Goal: Task Accomplishment & Management: Manage account settings

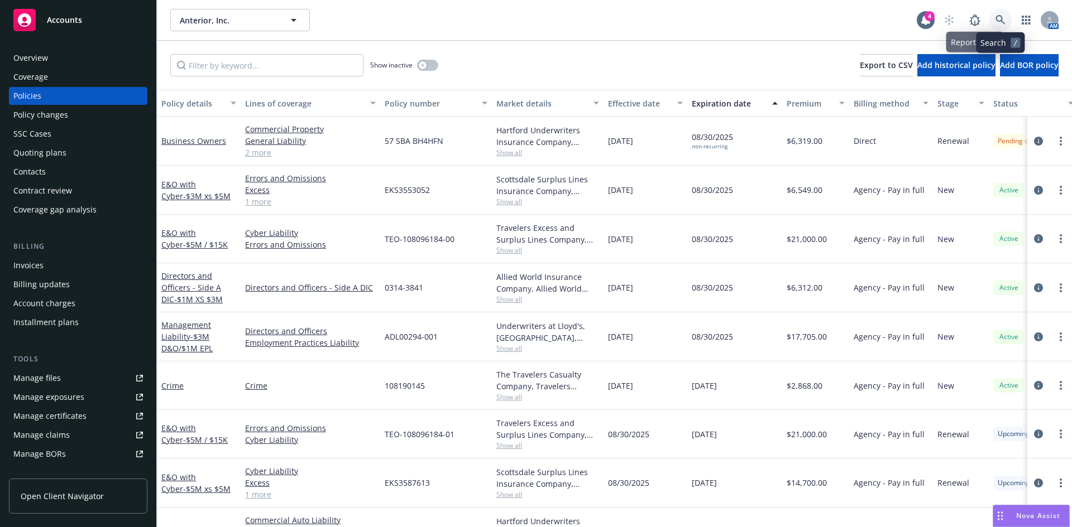
click at [999, 17] on icon at bounding box center [1000, 20] width 10 height 10
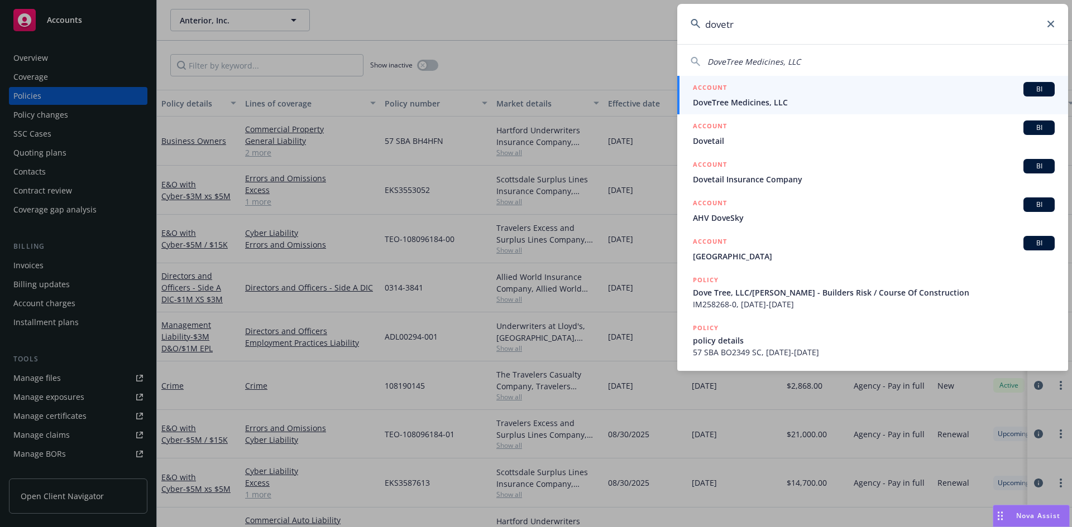
type input "dovetr"
click at [836, 101] on span "DoveTree Medicines, LLC" at bounding box center [874, 103] width 362 height 12
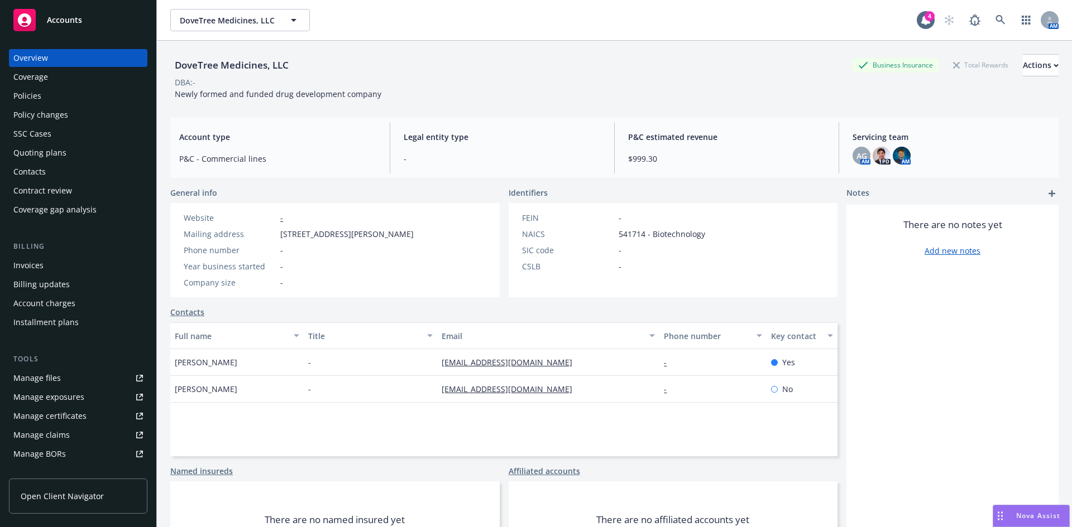
click at [107, 375] on link "Manage files" at bounding box center [78, 378] width 138 height 18
click at [989, 18] on link at bounding box center [1000, 20] width 22 height 22
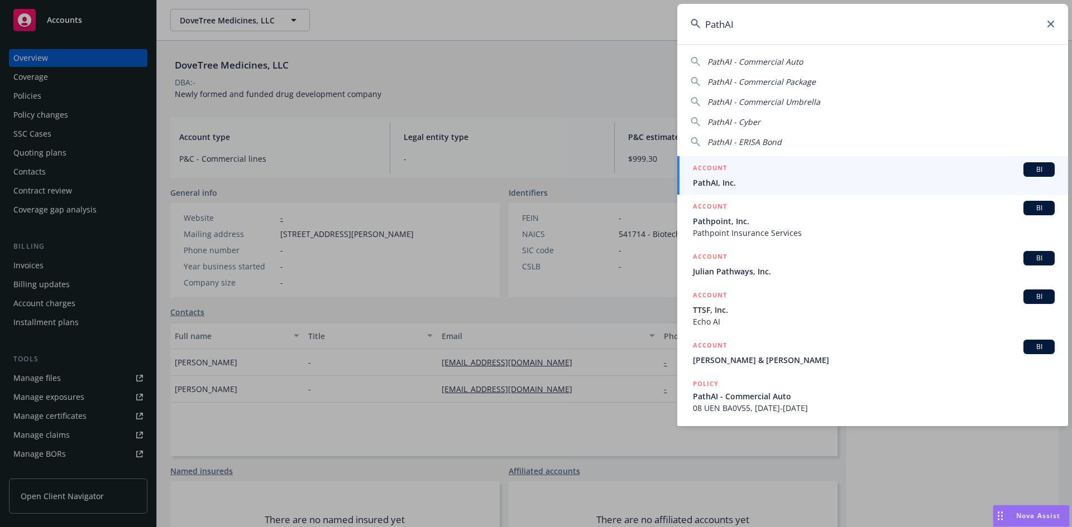
type input "PathAI"
click at [759, 173] on div "ACCOUNT BI" at bounding box center [874, 169] width 362 height 15
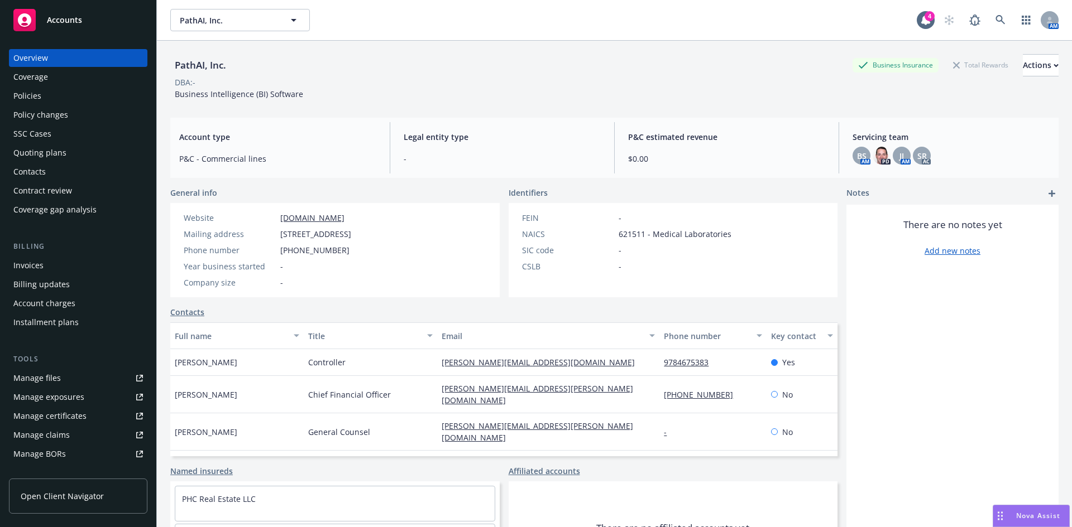
click at [27, 96] on div "Policies" at bounding box center [27, 96] width 28 height 18
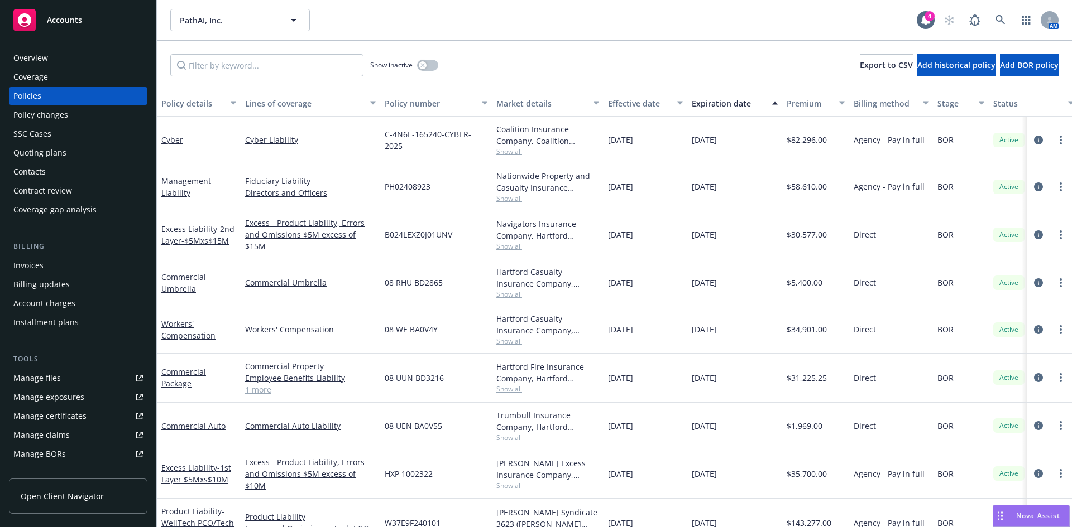
click at [498, 204] on div "Nationwide Property and Casualty Insurance Company, Nationwide Insurance Compan…" at bounding box center [548, 187] width 112 height 47
click at [515, 198] on span "Show all" at bounding box center [547, 198] width 103 height 9
click at [593, 204] on div "Nationwide Property and Casualty Insurance Company, Nationwide Insurance Compan…" at bounding box center [548, 187] width 112 height 47
click at [1004, 18] on icon at bounding box center [1000, 20] width 10 height 10
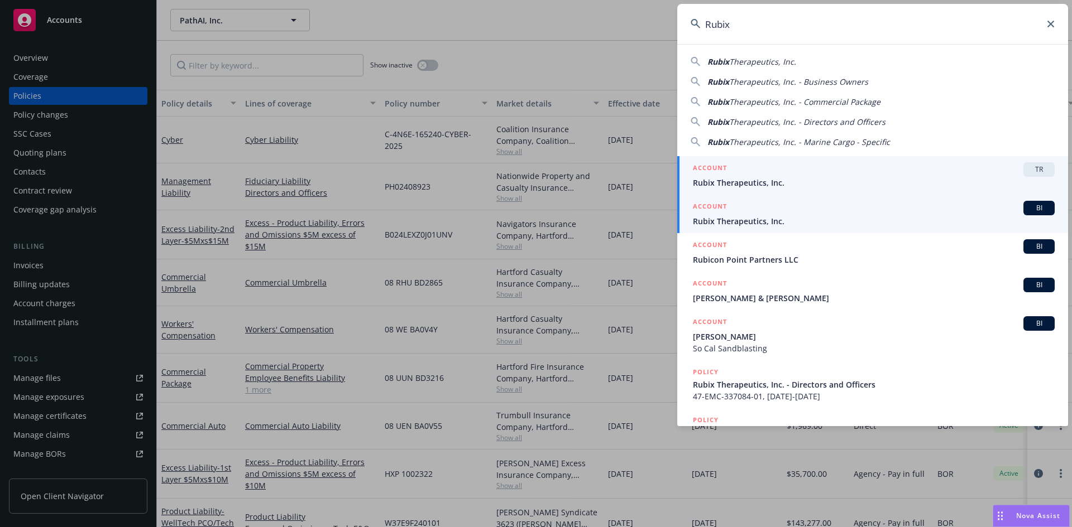
type input "Rubix"
click at [748, 219] on span "Rubix Therapeutics, Inc." at bounding box center [874, 221] width 362 height 12
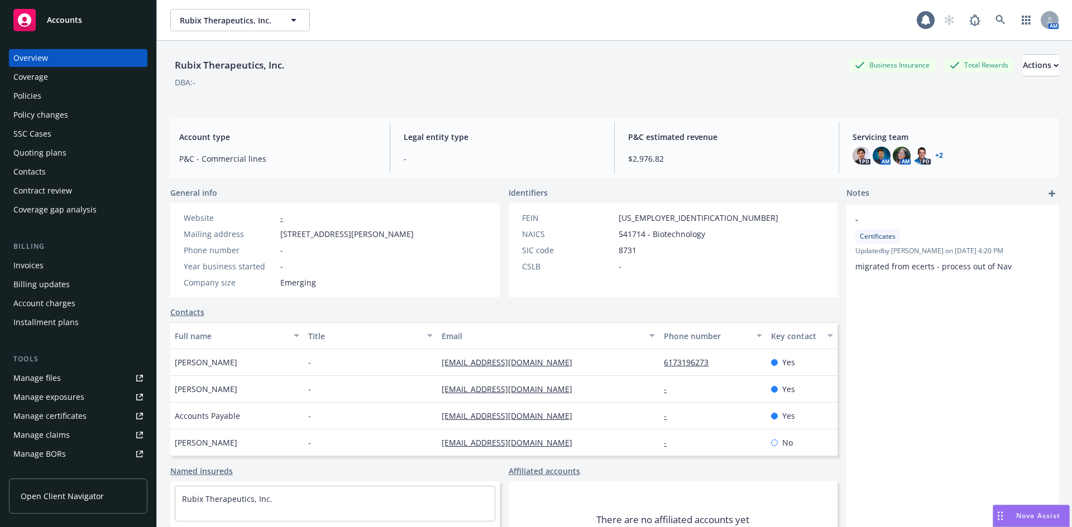
click at [34, 96] on div "Policies" at bounding box center [27, 96] width 28 height 18
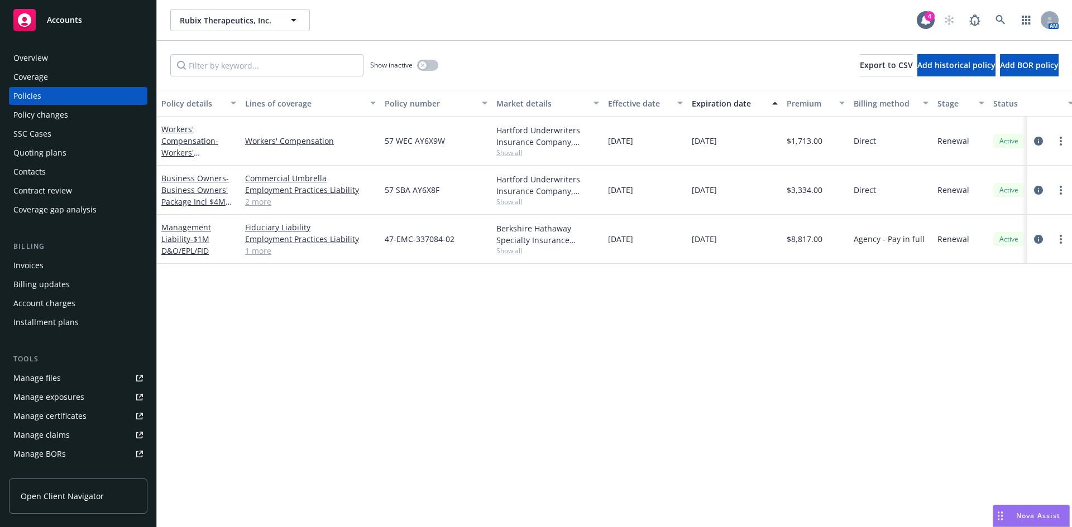
click at [29, 266] on div "Invoices" at bounding box center [28, 266] width 30 height 18
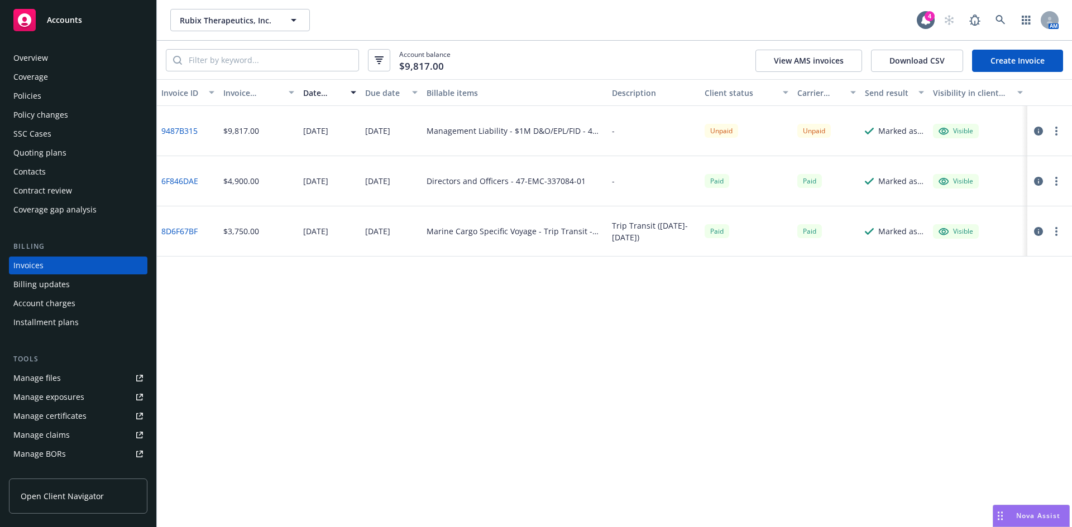
click at [169, 130] on link "9487B315" at bounding box center [179, 131] width 36 height 12
click at [39, 94] on div "Policies" at bounding box center [27, 96] width 28 height 18
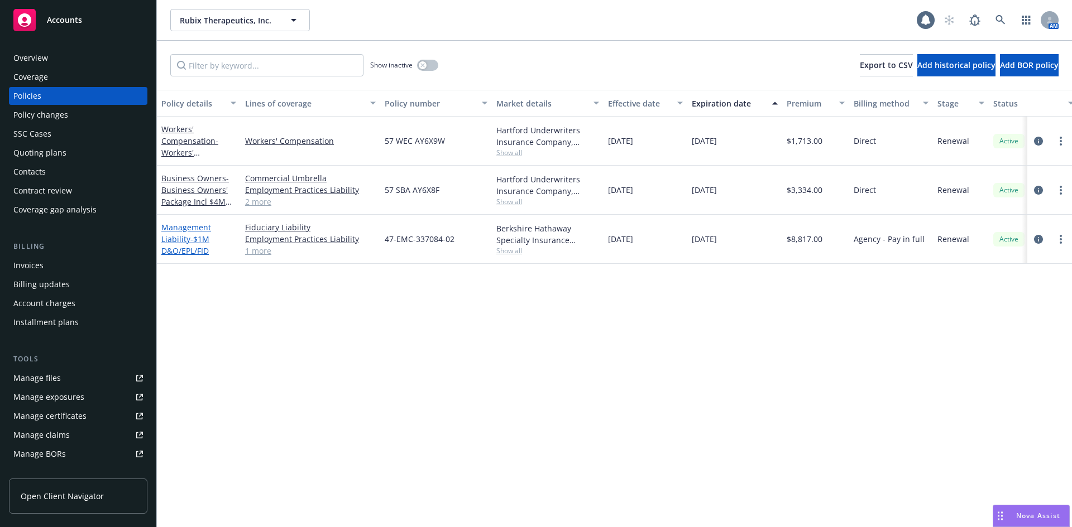
click at [186, 244] on link "Management Liability - $1M D&O/EPL/FID" at bounding box center [186, 239] width 50 height 34
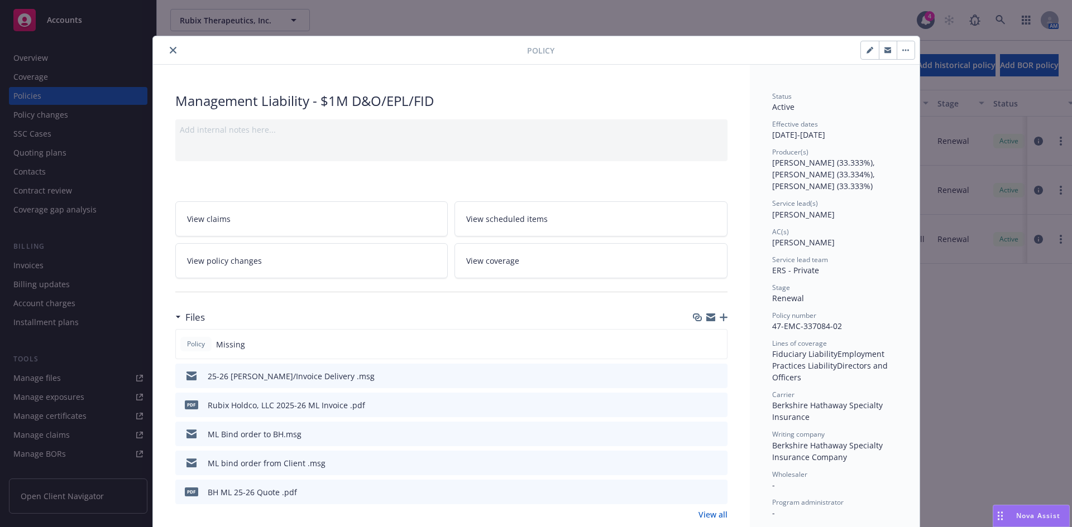
click at [170, 50] on icon "close" at bounding box center [173, 50] width 7 height 7
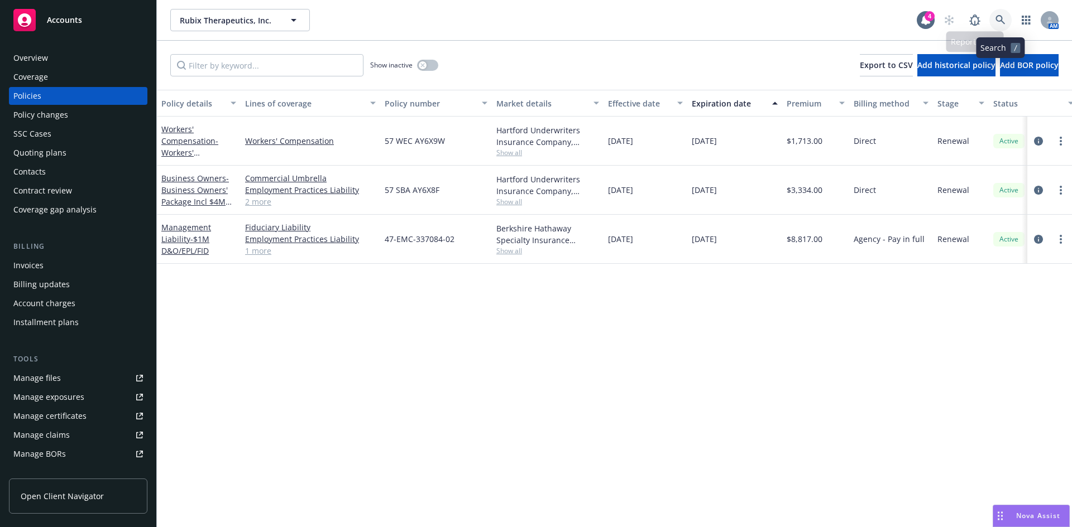
click at [1001, 14] on link at bounding box center [1000, 20] width 22 height 22
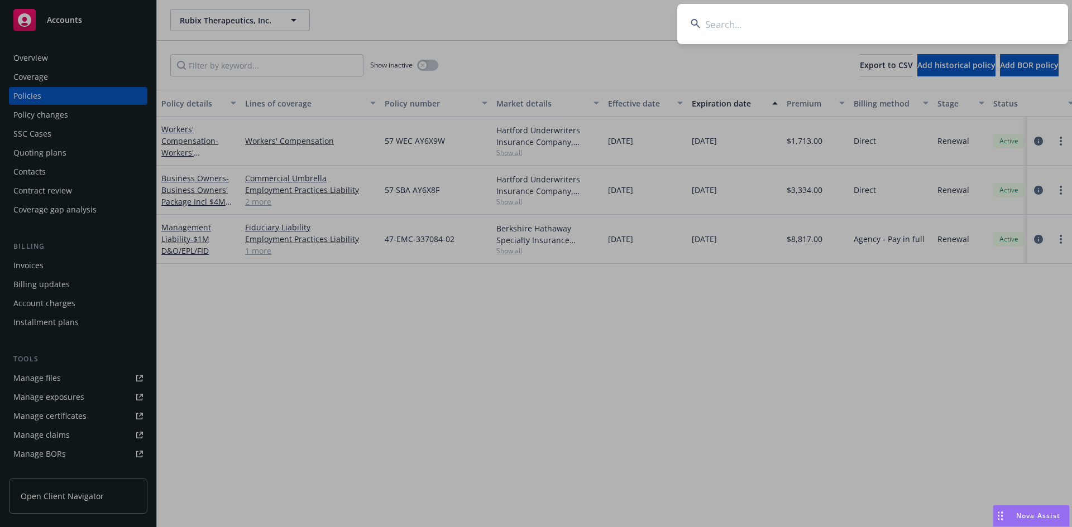
type input "Elemera"
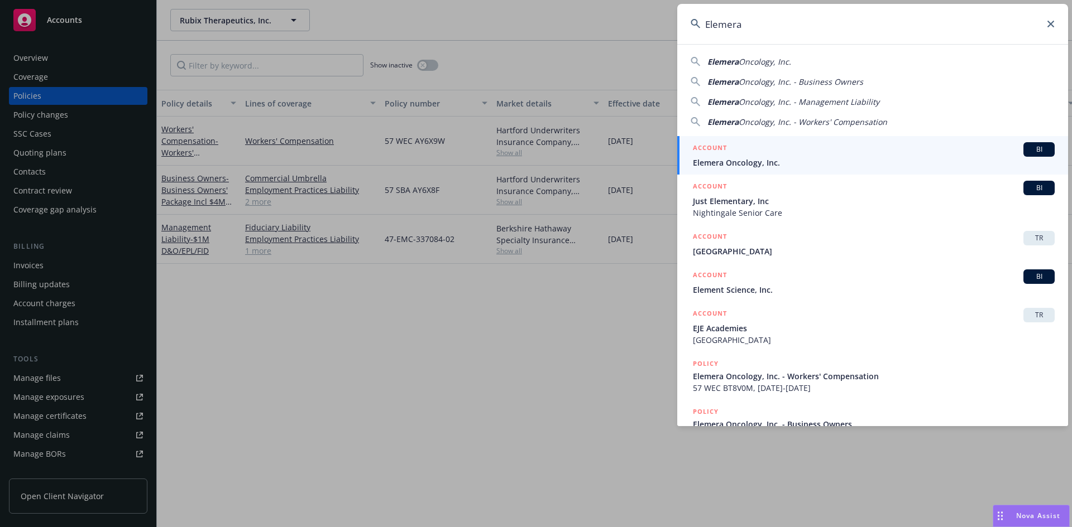
click at [748, 153] on div "ACCOUNT BI" at bounding box center [874, 149] width 362 height 15
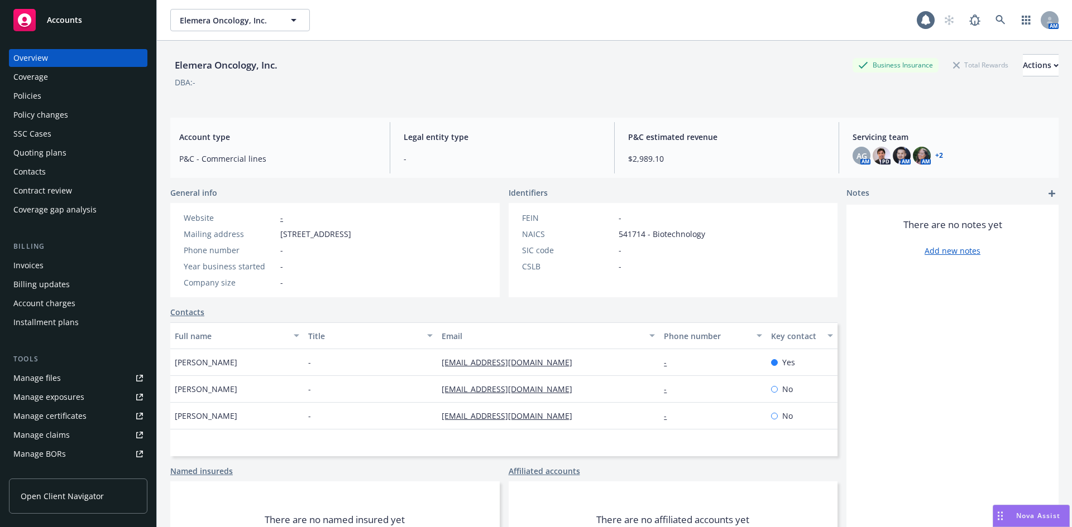
click at [28, 94] on div "Policies" at bounding box center [27, 96] width 28 height 18
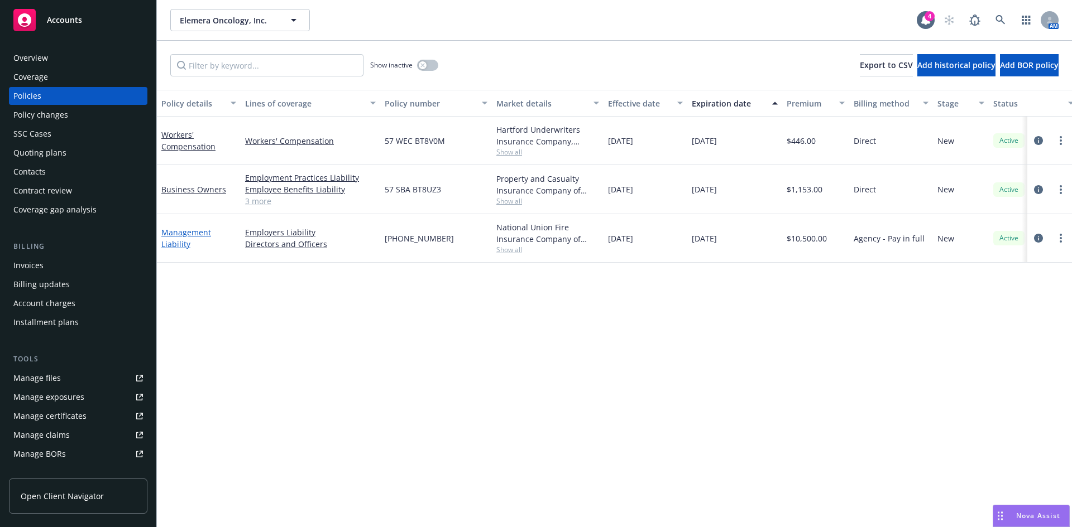
click at [171, 239] on link "Management Liability" at bounding box center [186, 238] width 50 height 22
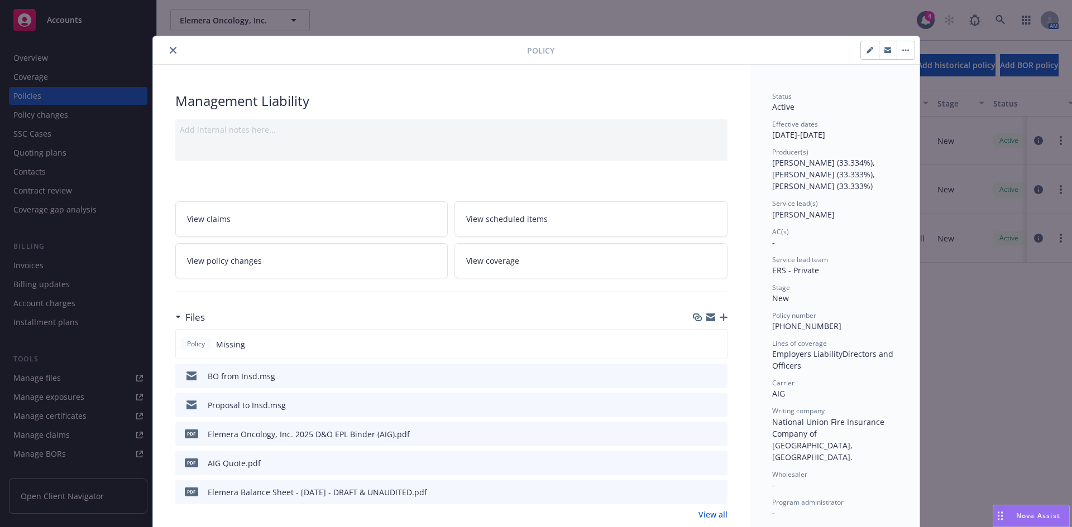
click at [170, 49] on icon "close" at bounding box center [173, 50] width 7 height 7
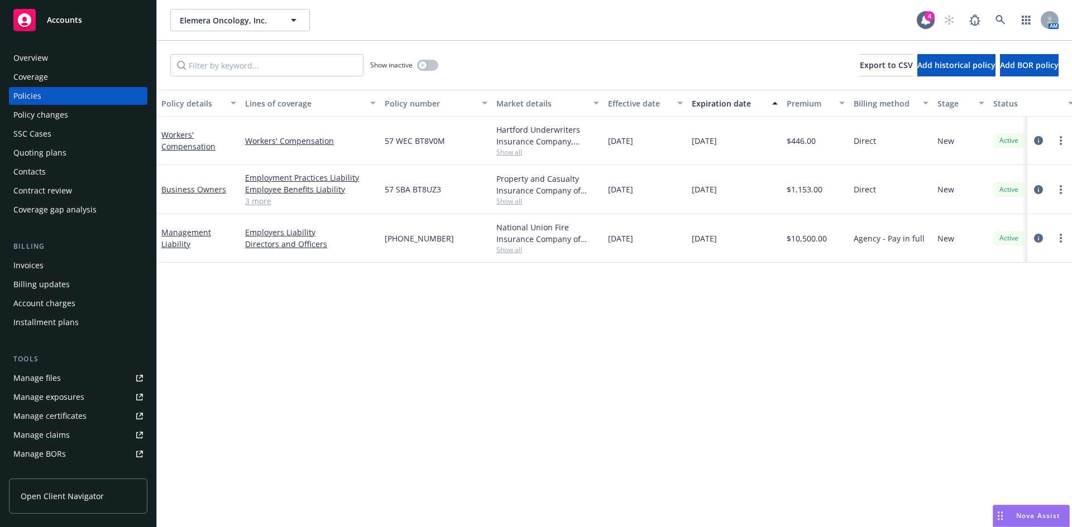
click at [39, 267] on div "Invoices" at bounding box center [28, 266] width 30 height 18
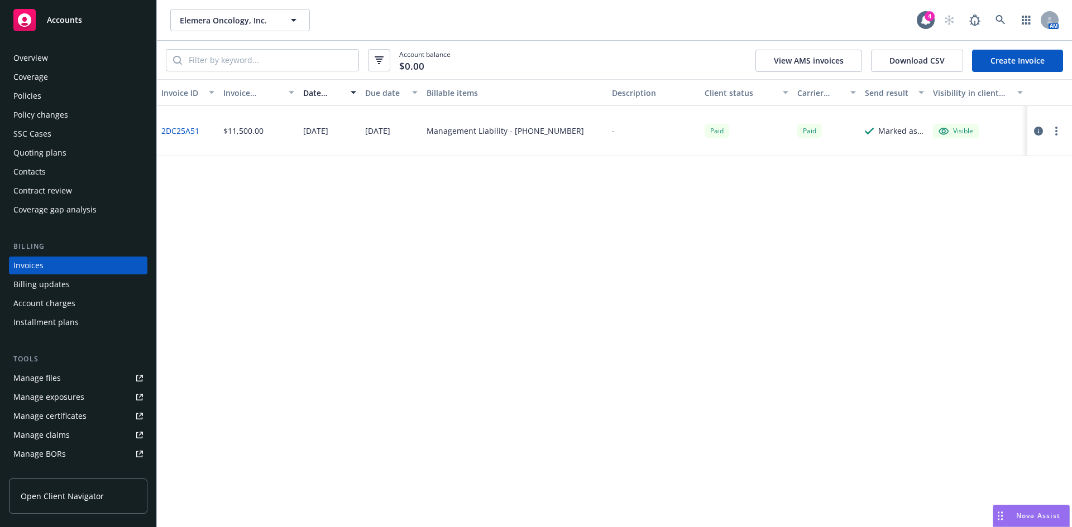
click at [183, 129] on link "2DC25A51" at bounding box center [180, 131] width 38 height 12
click at [992, 20] on link at bounding box center [1000, 20] width 22 height 22
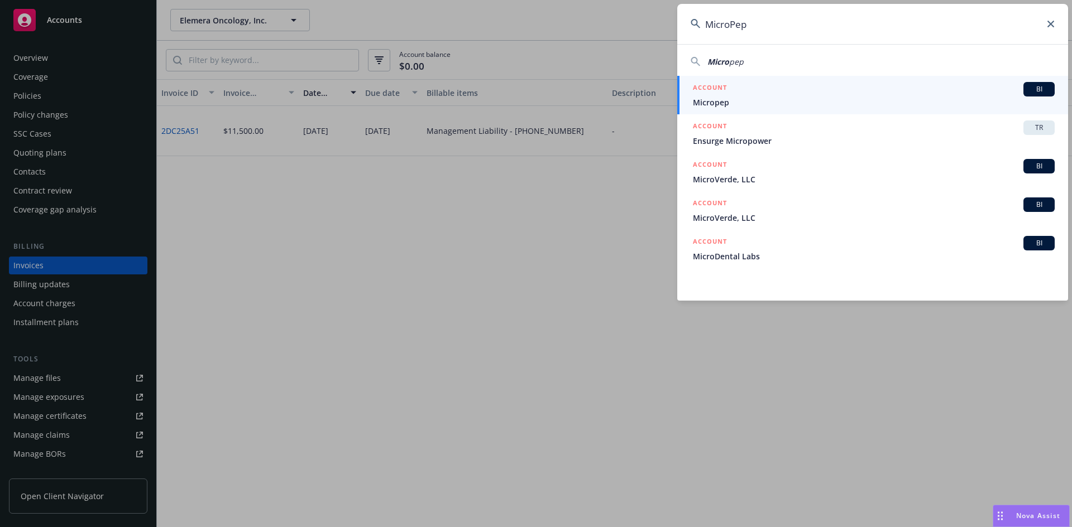
type input "MicroPep"
click at [718, 105] on span "Micropep" at bounding box center [874, 103] width 362 height 12
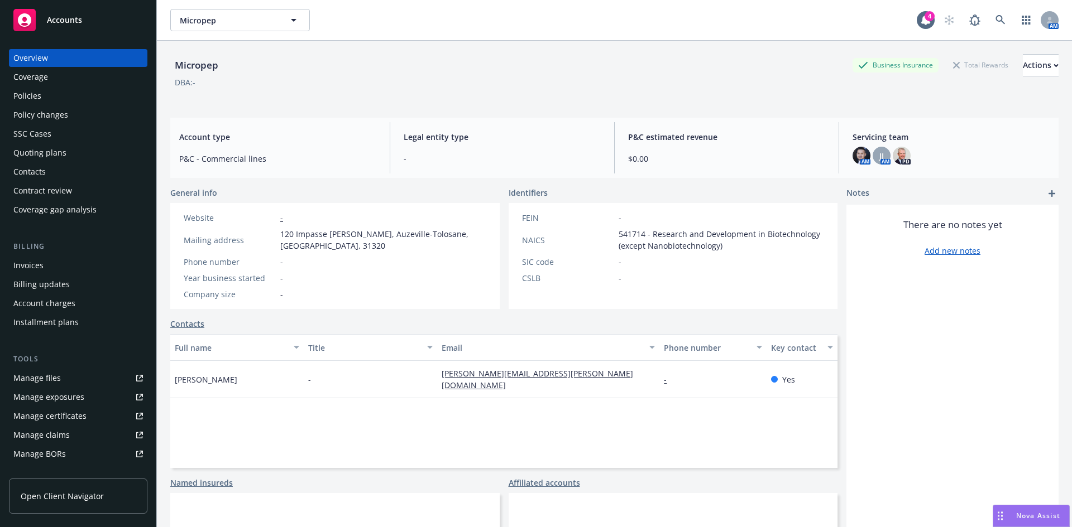
click at [35, 273] on div "Invoices" at bounding box center [28, 266] width 30 height 18
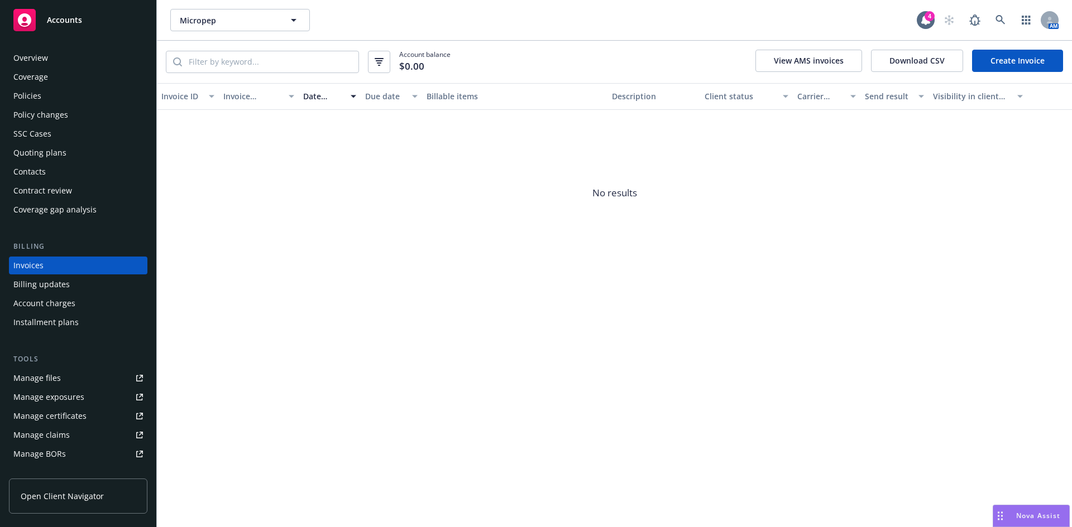
click at [36, 98] on div "Policies" at bounding box center [27, 96] width 28 height 18
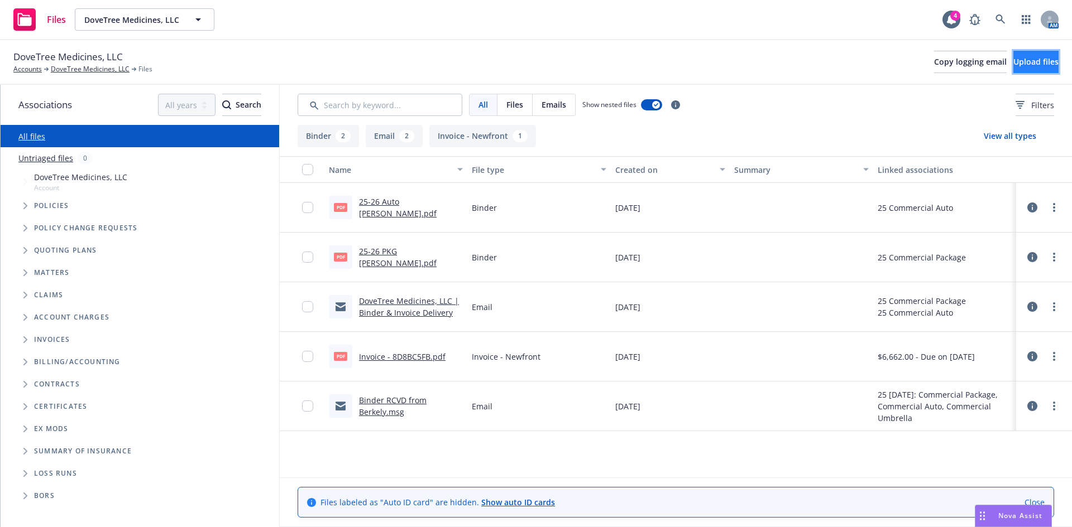
click at [1021, 65] on span "Upload files" at bounding box center [1035, 61] width 45 height 11
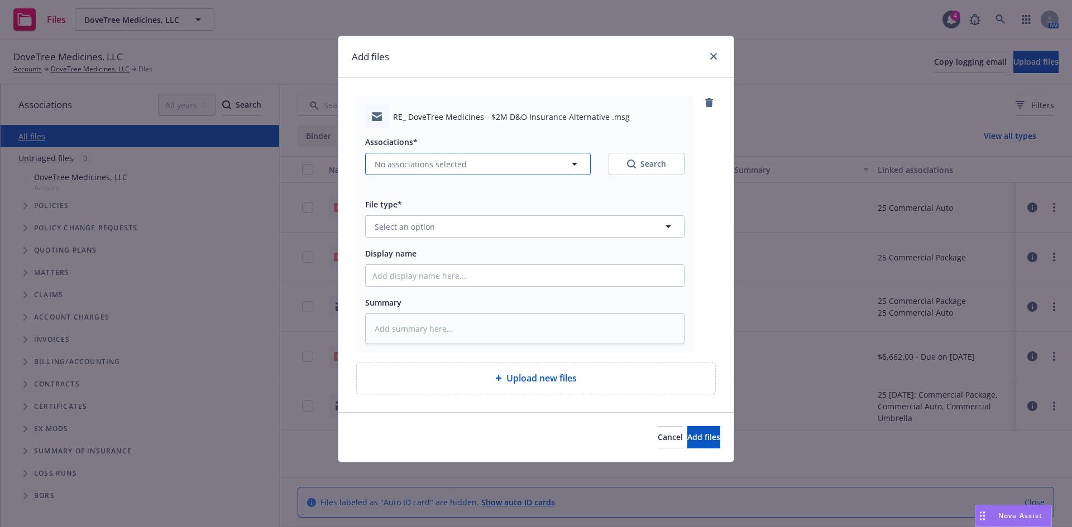
click at [386, 169] on span "No associations selected" at bounding box center [421, 165] width 92 height 12
type textarea "x"
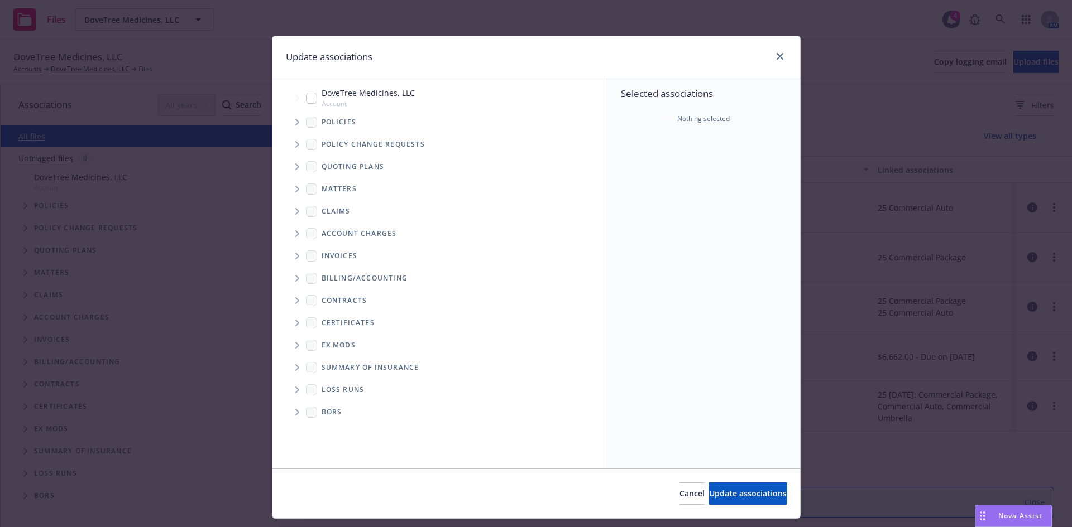
click at [310, 93] on input "Tree Example" at bounding box center [311, 98] width 11 height 11
checkbox input "true"
click at [712, 510] on div "Cancel Update associations" at bounding box center [535, 494] width 527 height 50
click at [709, 494] on span "Update associations" at bounding box center [748, 493] width 78 height 11
type textarea "x"
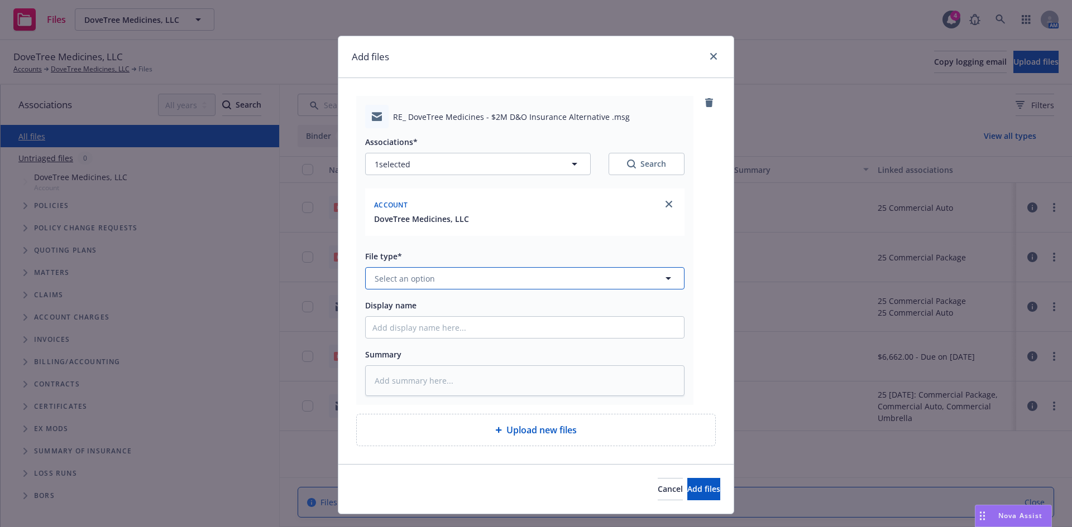
click at [393, 278] on span "Select an option" at bounding box center [405, 279] width 60 height 12
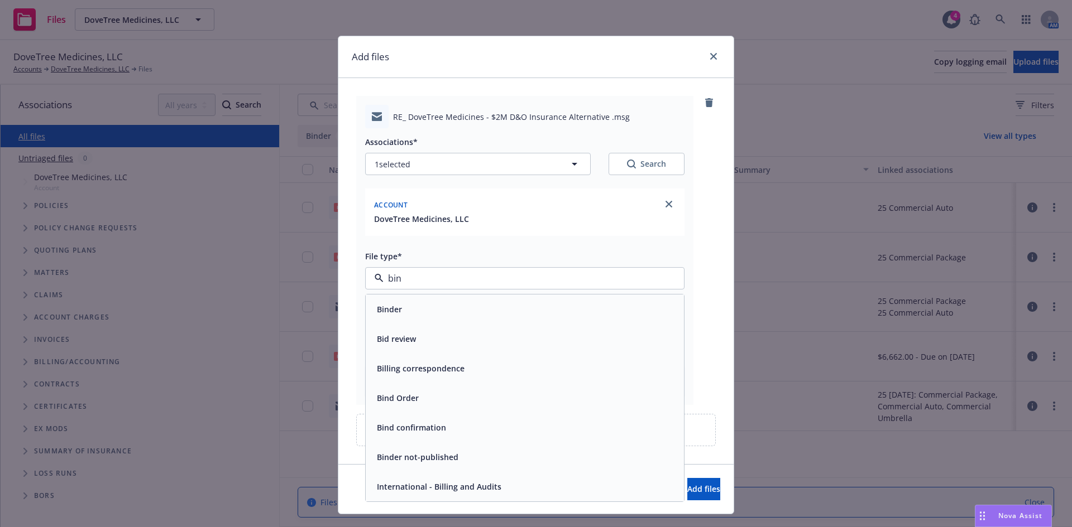
type input "bind"
click at [395, 335] on span "Bind Order" at bounding box center [398, 339] width 42 height 12
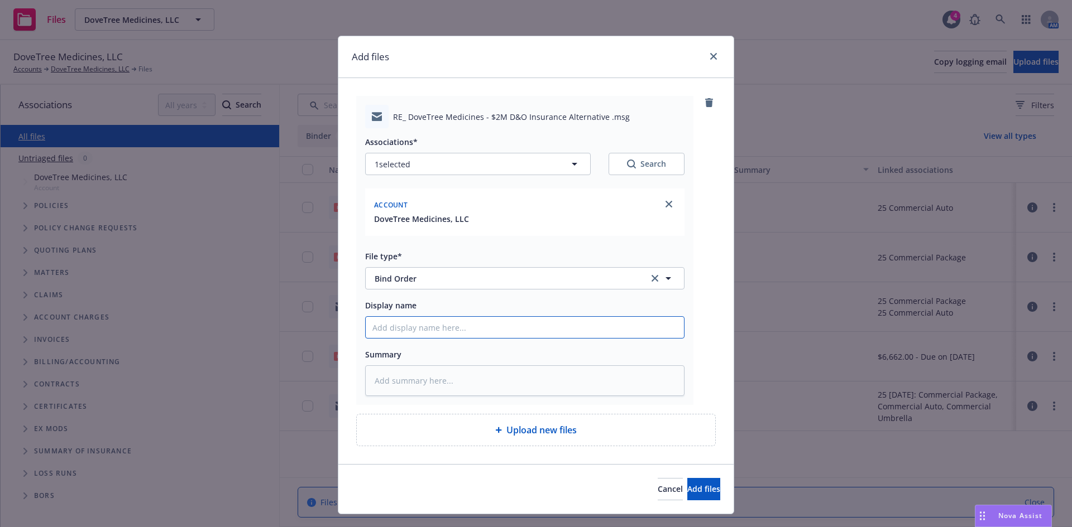
click at [398, 325] on input "Display name" at bounding box center [525, 327] width 318 height 21
type textarea "x"
type input "C"
type textarea "x"
type input "Cl"
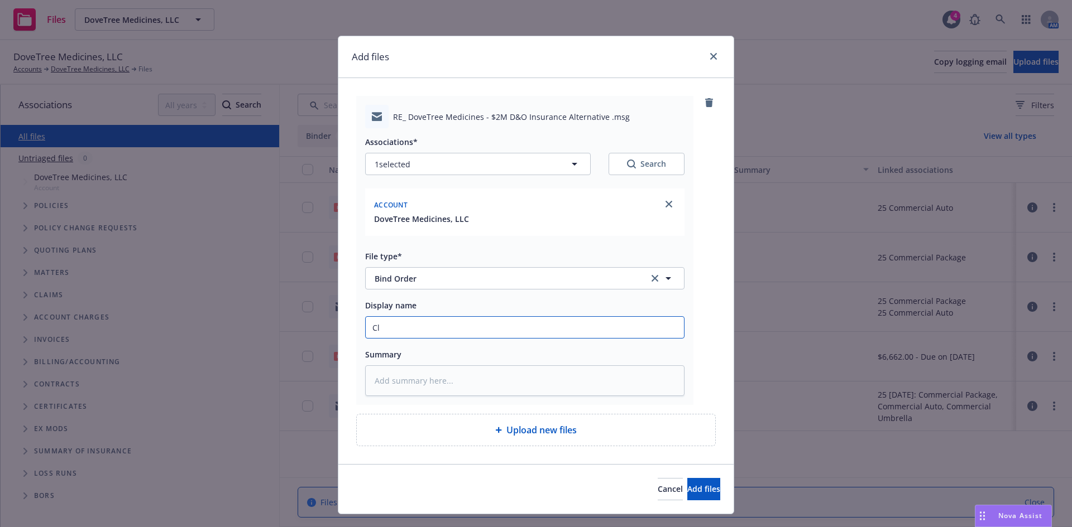
type textarea "x"
type input "Cli"
type textarea "x"
type input "Clie"
type textarea "x"
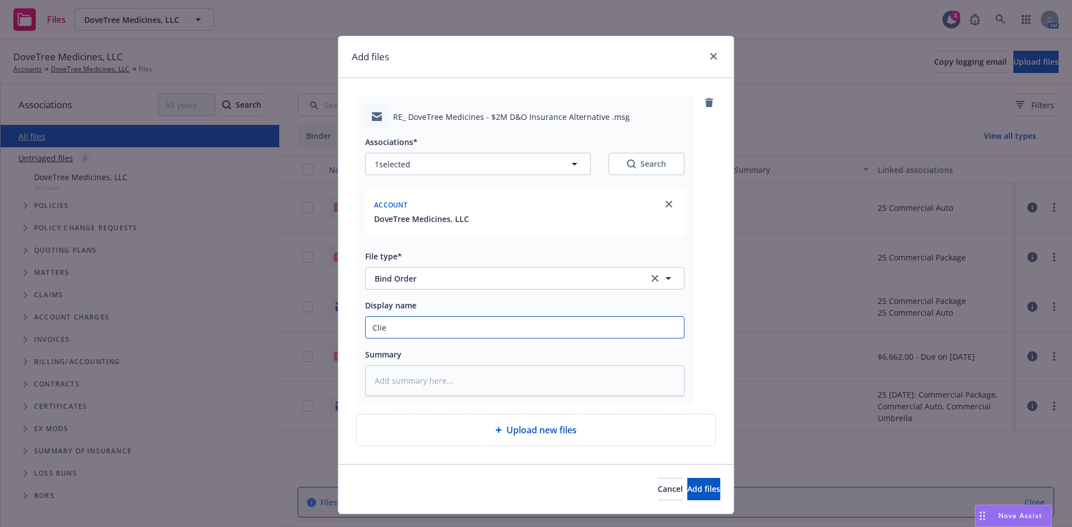
type input "Clien"
type textarea "x"
type input "Client"
type textarea "x"
type input "Client;"
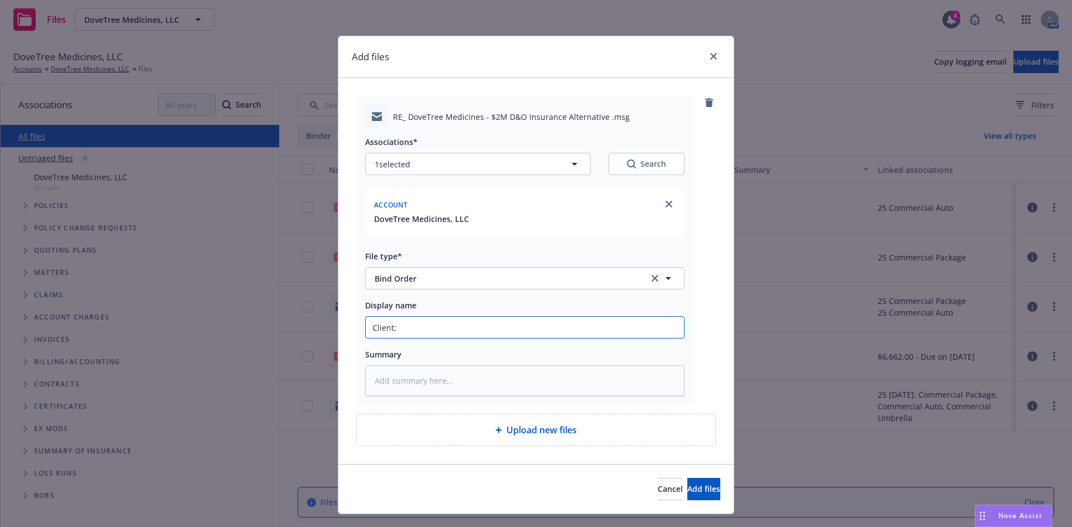
type textarea "x"
type input "Client;s"
type textarea "x"
type input "Client;s"
type textarea "x"
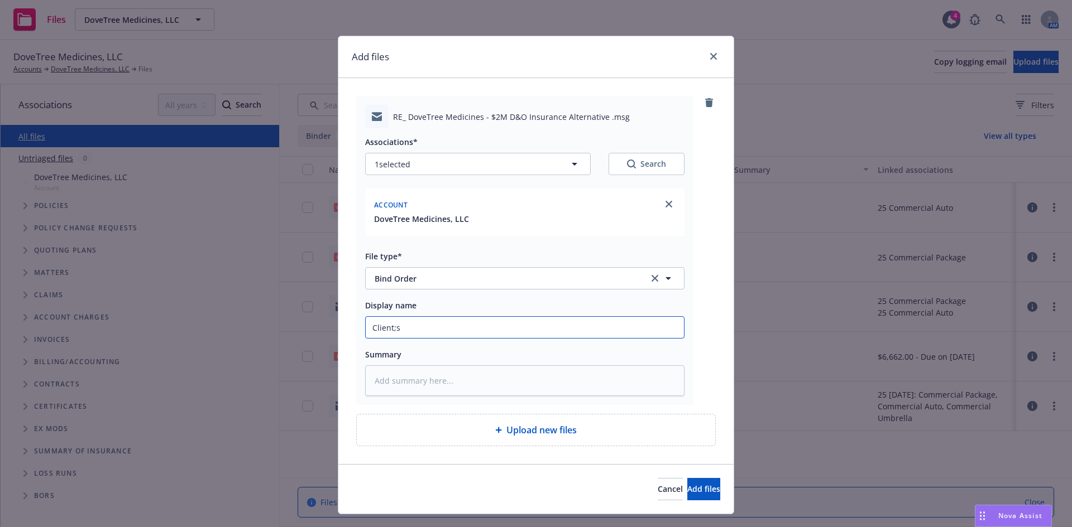
type input "Client;s"
type textarea "x"
type input "Client;"
type textarea "x"
type input "Client"
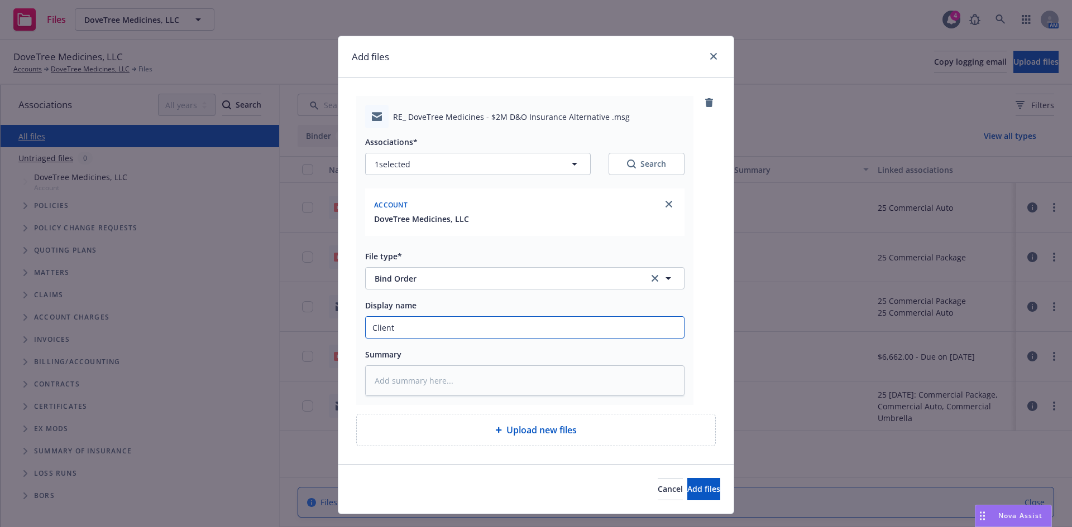
type textarea "x"
type input "Client'"
type textarea "x"
type input "Client's"
type textarea "x"
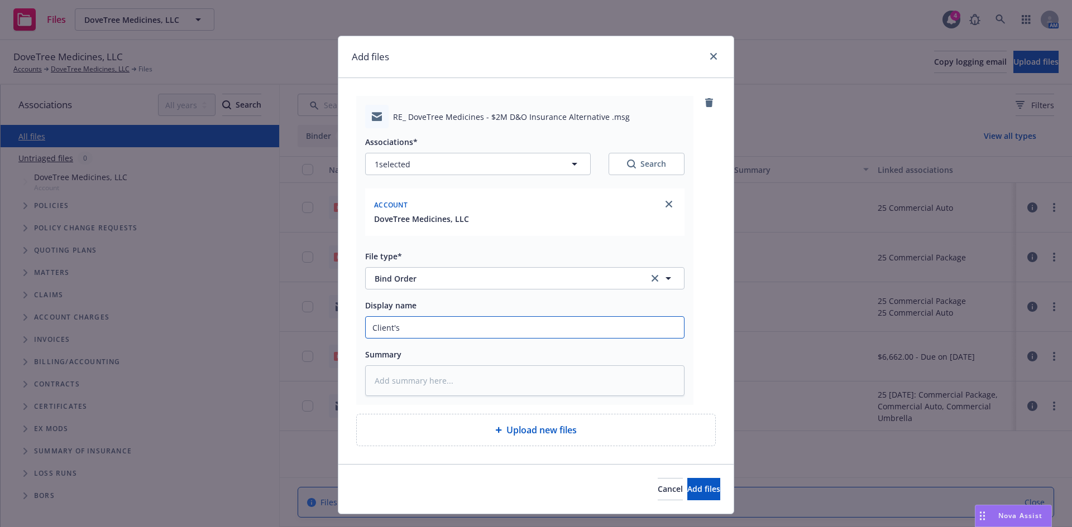
type input "Client's"
type textarea "x"
type input "Client's or"
type textarea "x"
type input "Client's ord"
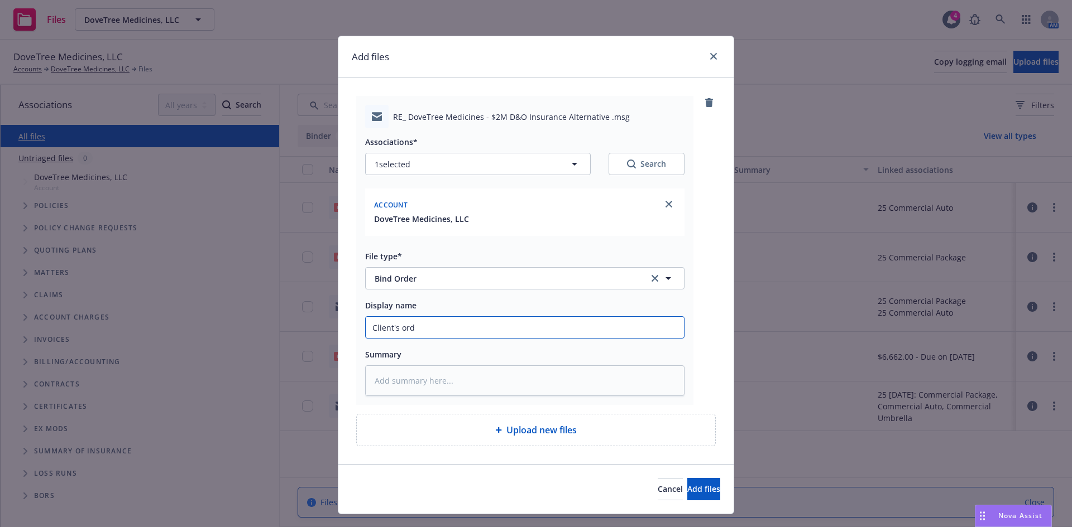
type textarea "x"
type input "Client's orde"
type textarea "x"
type input "Client's order"
type textarea "x"
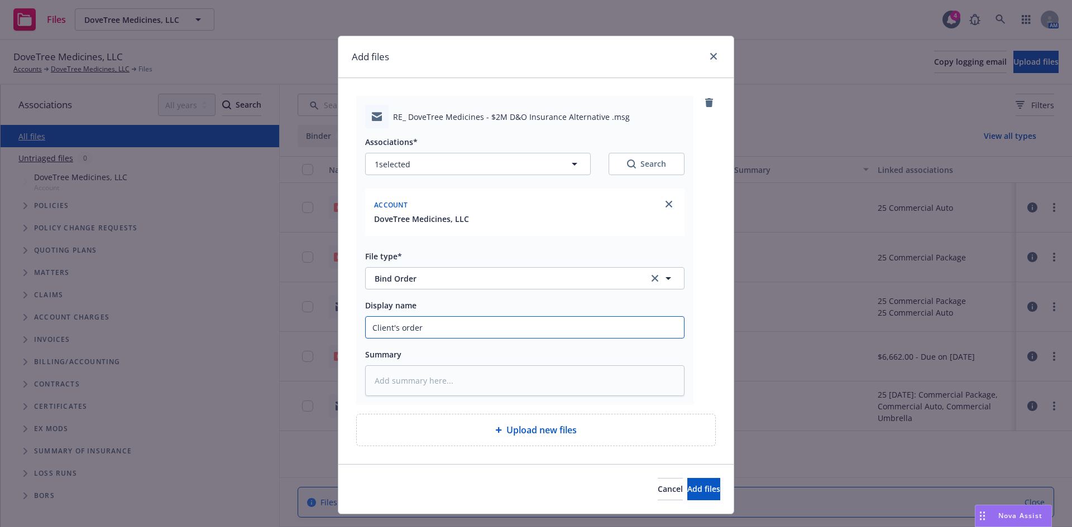
type input "Client's order"
type textarea "x"
type input "Client's order t"
type textarea "x"
type input "Client's order to"
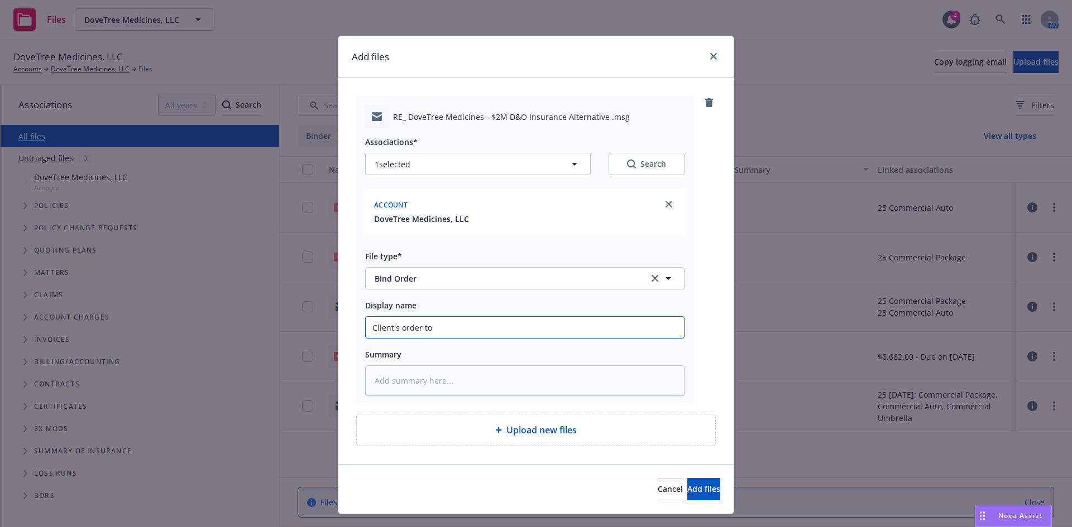
type textarea "x"
type input "Client's order to bi"
type textarea "x"
type input "Client's order to bin"
type textarea "x"
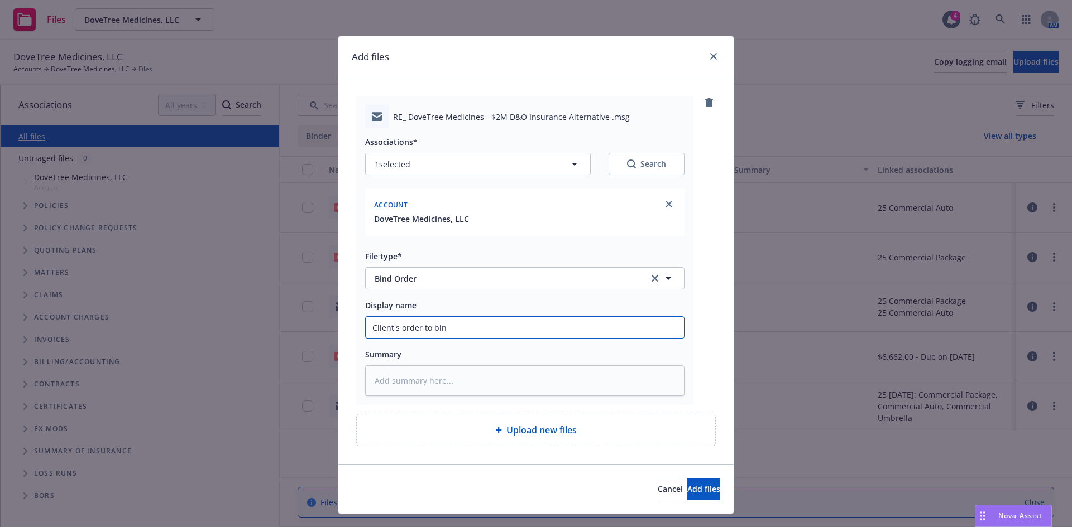
type input "Client's order to bind"
type textarea "x"
type input "Client's order to bind"
type textarea "x"
type input "Client's order to bind D"
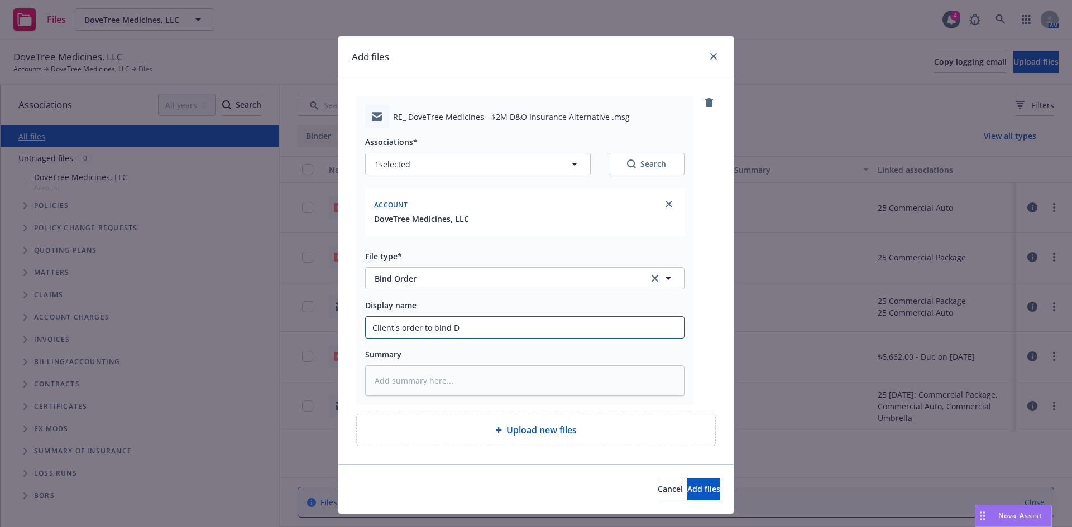
type textarea "x"
type input "Client's order to bind D&"
type textarea "x"
type input "Client's order to bind D&O"
type textarea "x"
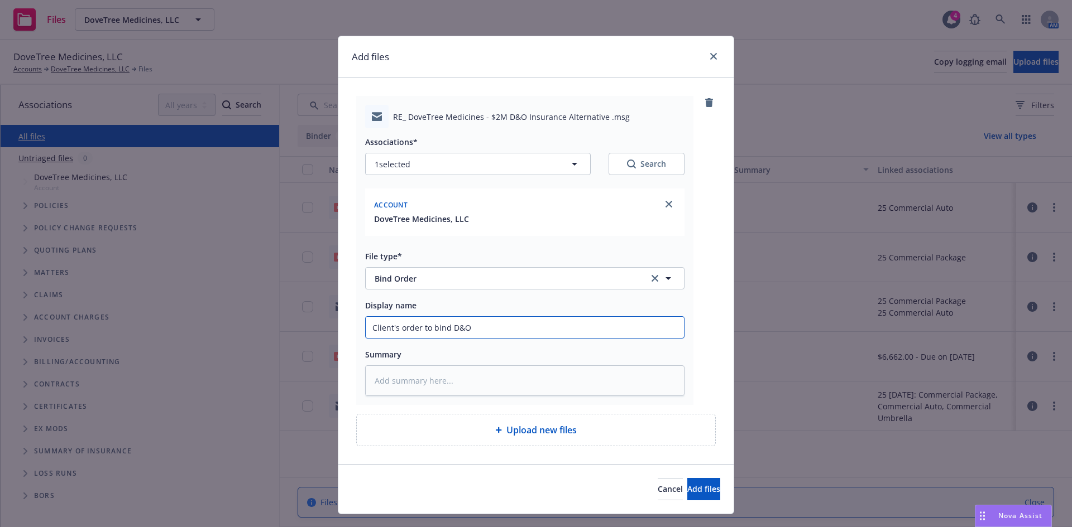
type input "Client's order to bind D&O"
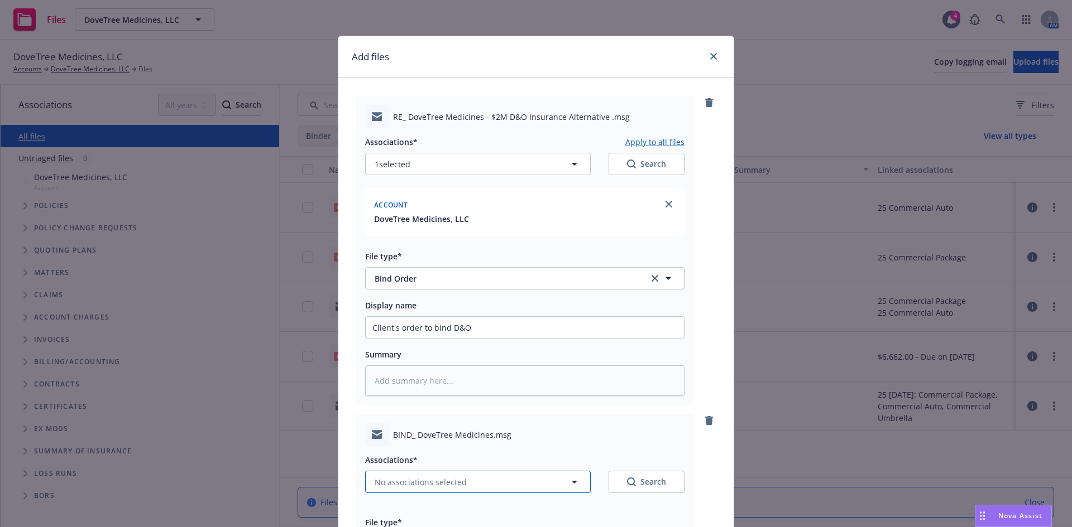
click at [420, 486] on span "No associations selected" at bounding box center [421, 483] width 92 height 12
type textarea "x"
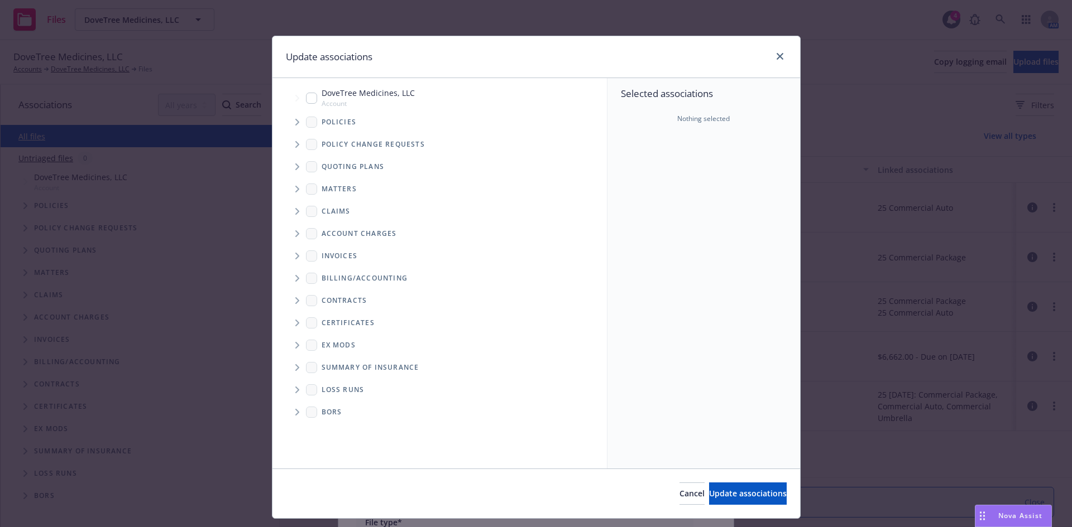
click at [306, 94] on input "Tree Example" at bounding box center [311, 98] width 11 height 11
checkbox input "true"
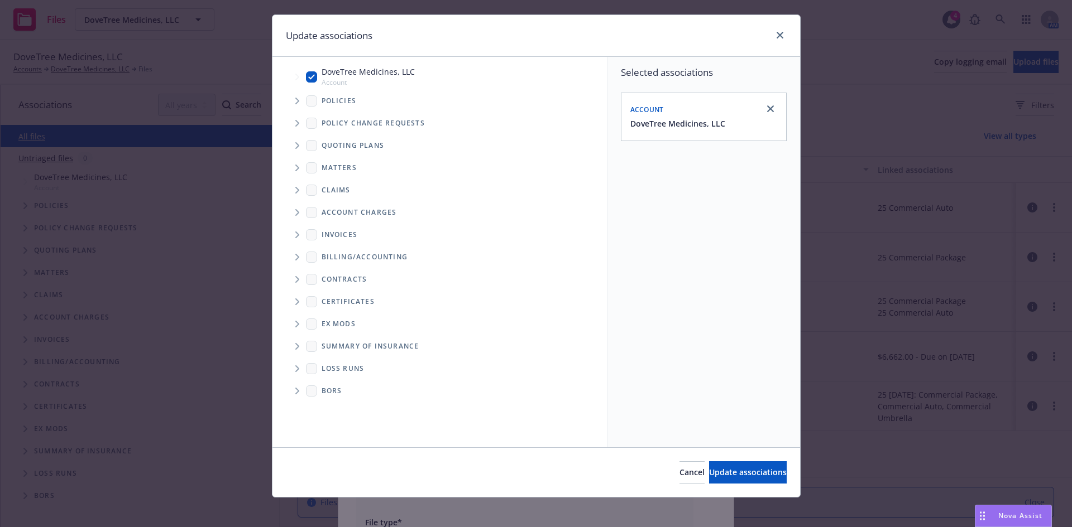
scroll to position [27, 0]
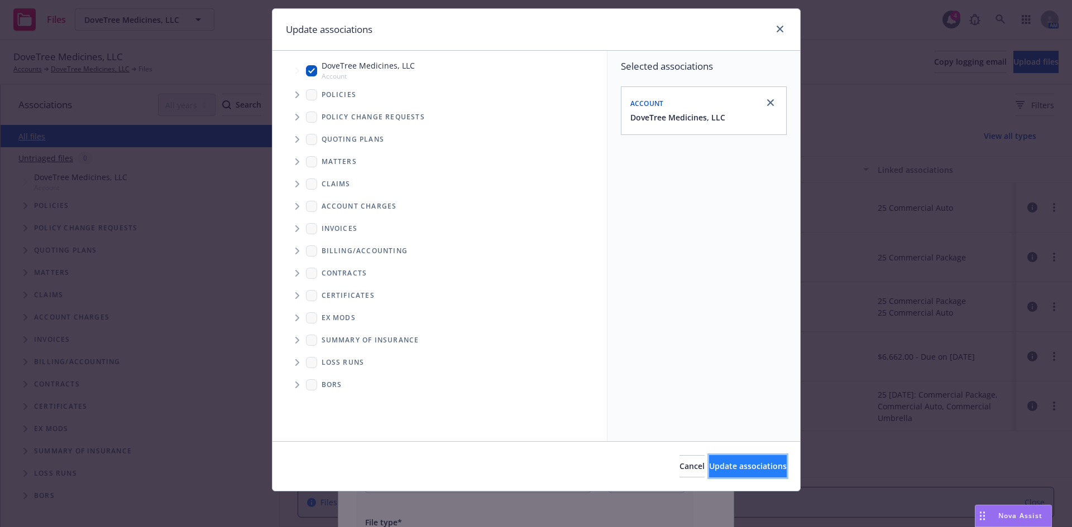
click at [725, 473] on button "Update associations" at bounding box center [748, 466] width 78 height 22
type textarea "x"
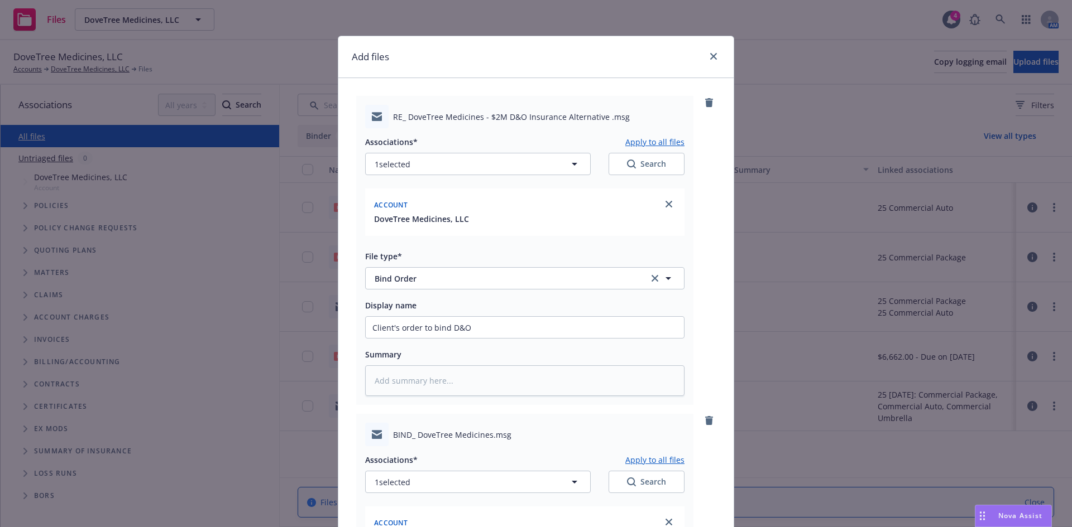
scroll to position [341, 0]
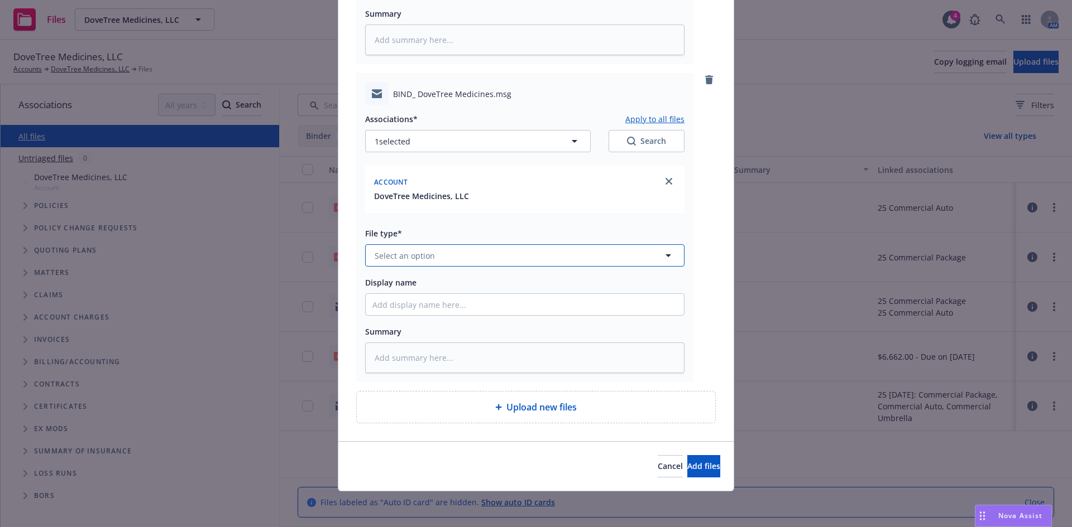
click at [400, 262] on button "Select an option" at bounding box center [524, 255] width 319 height 22
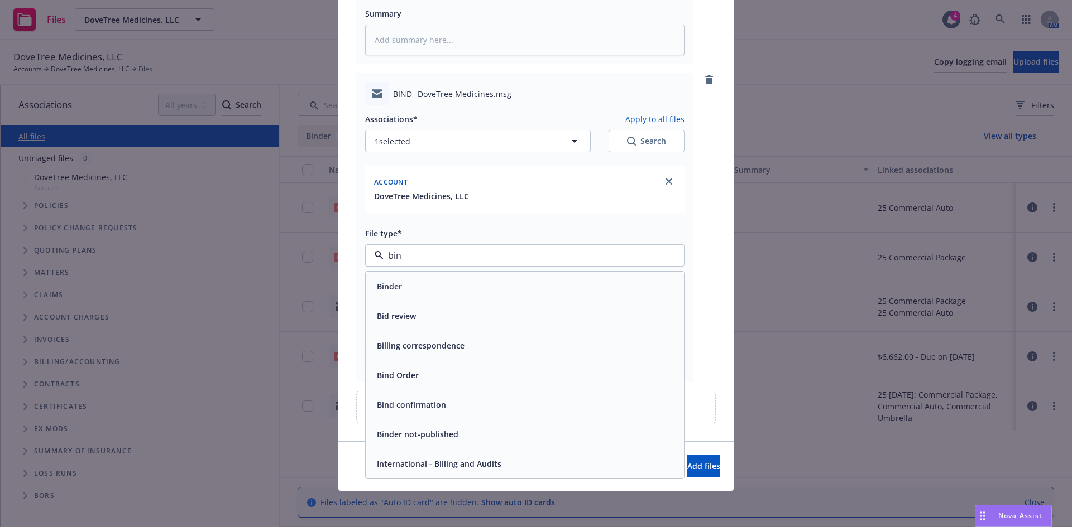
type input "bind"
click at [410, 313] on span "Bind Order" at bounding box center [398, 316] width 42 height 12
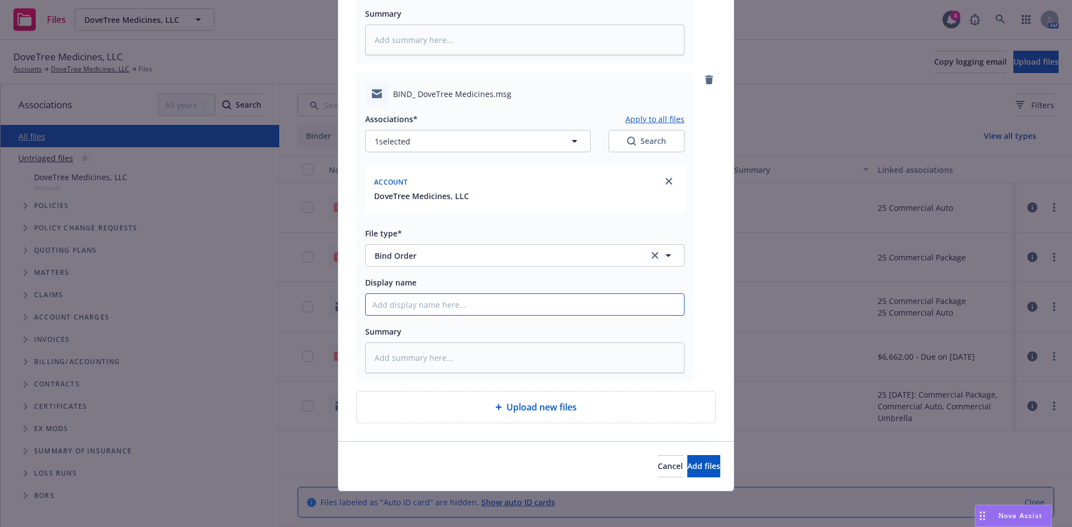
type textarea "x"
type input "C"
type textarea "x"
type input "Cl"
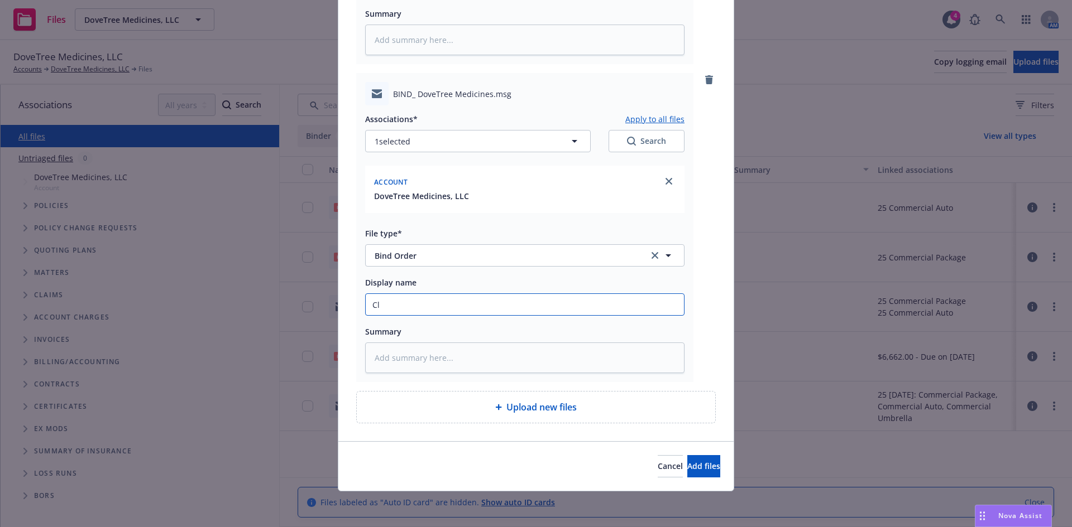
type textarea "x"
type input "Cli"
type textarea "x"
type input "Clie"
type textarea "x"
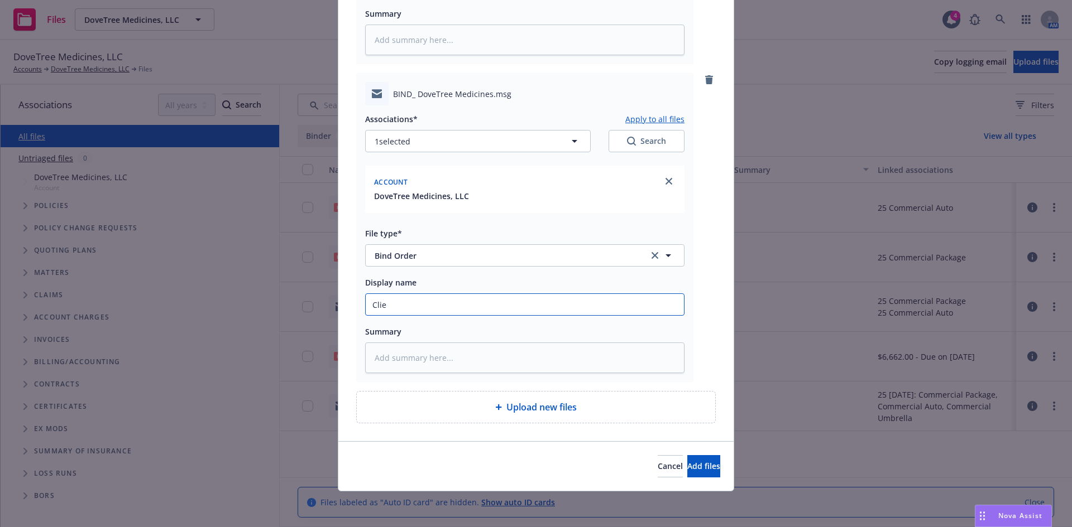
type input "Clien"
type textarea "x"
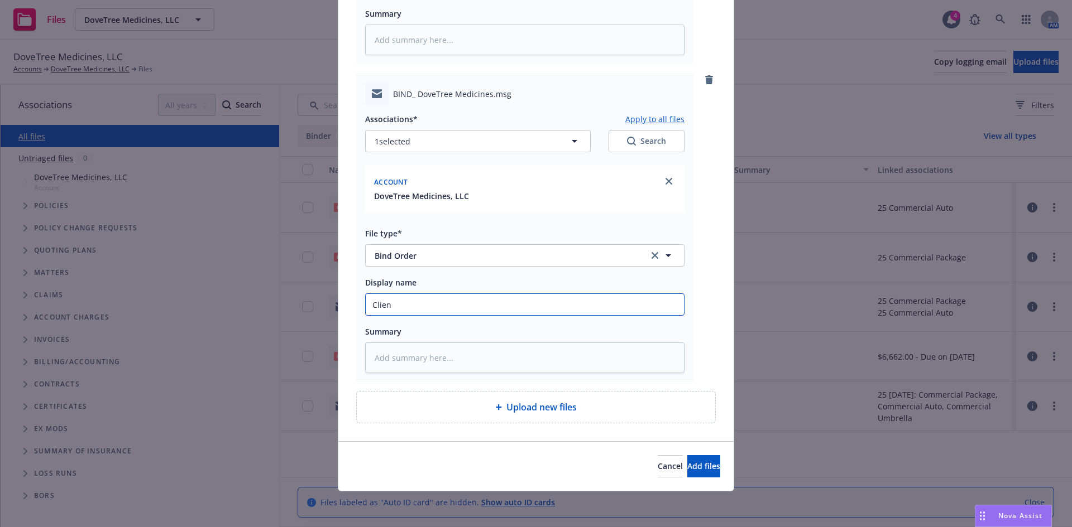
type input "B"
type textarea "x"
type input "Bi"
type textarea "x"
type input "Bin"
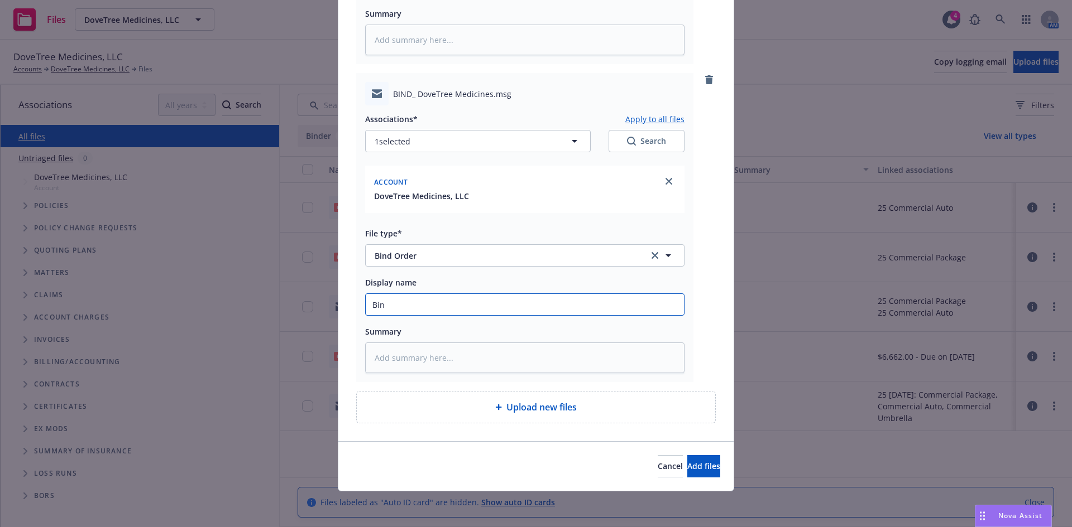
type textarea "x"
type input "Bind"
type textarea "x"
type input "Bind"
type textarea "x"
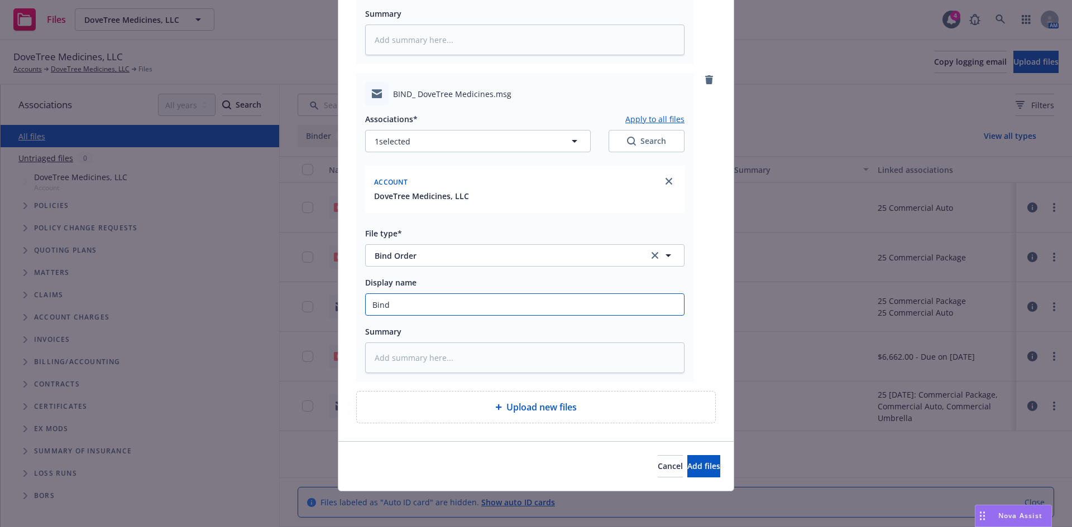
type input "Bind"
type textarea "x"
type input "Bin"
type textarea "x"
type input "Bi"
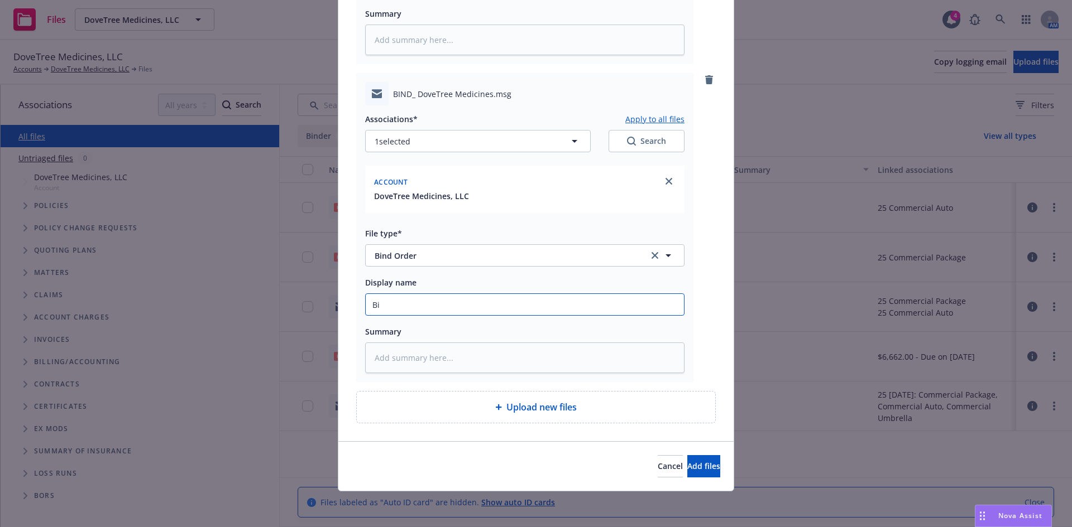
type textarea "x"
type input "B"
type textarea "x"
type input "D"
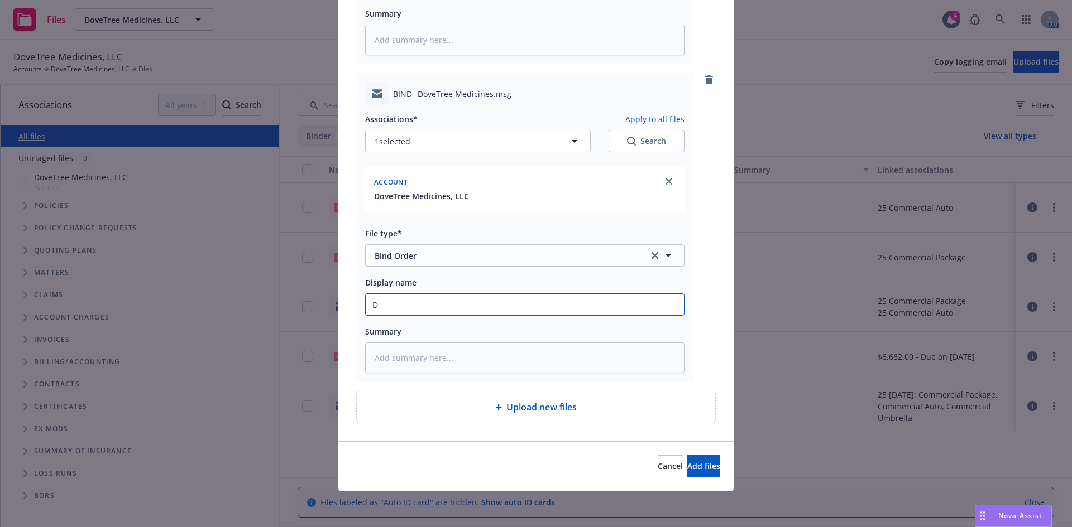
type textarea "x"
type input "D&"
type textarea "x"
type input "D&O"
type textarea "x"
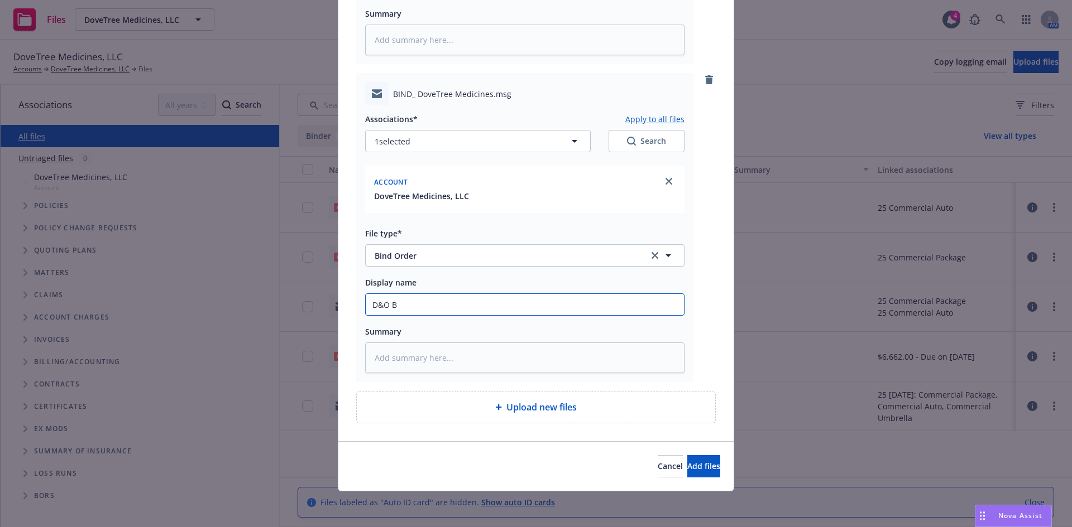
type input "D&O Bi"
type textarea "x"
type input "D&O Bind"
type textarea "x"
type input "D&O Bind"
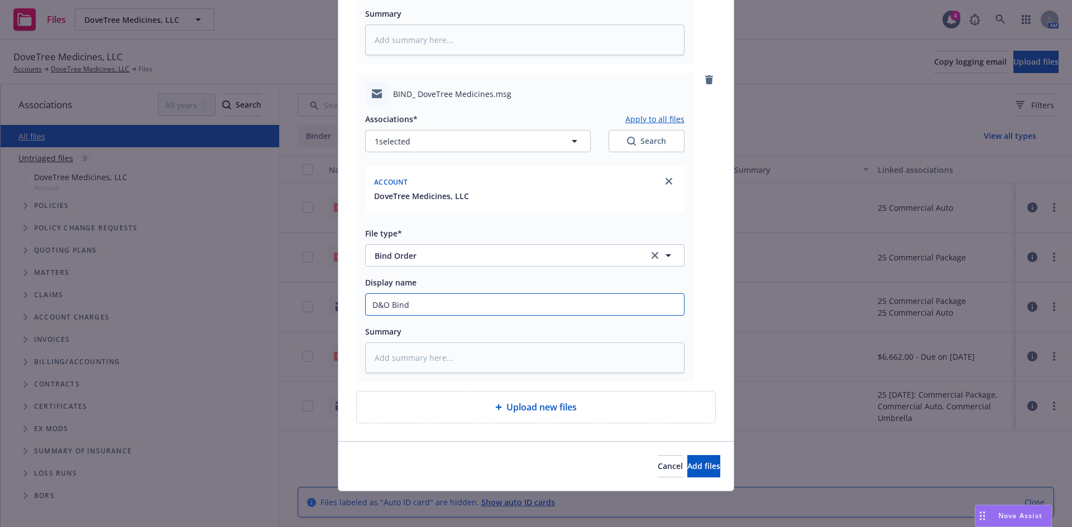
type textarea "x"
type input "D&O Bind o"
type textarea "x"
type input "D&O Bind or"
type textarea "x"
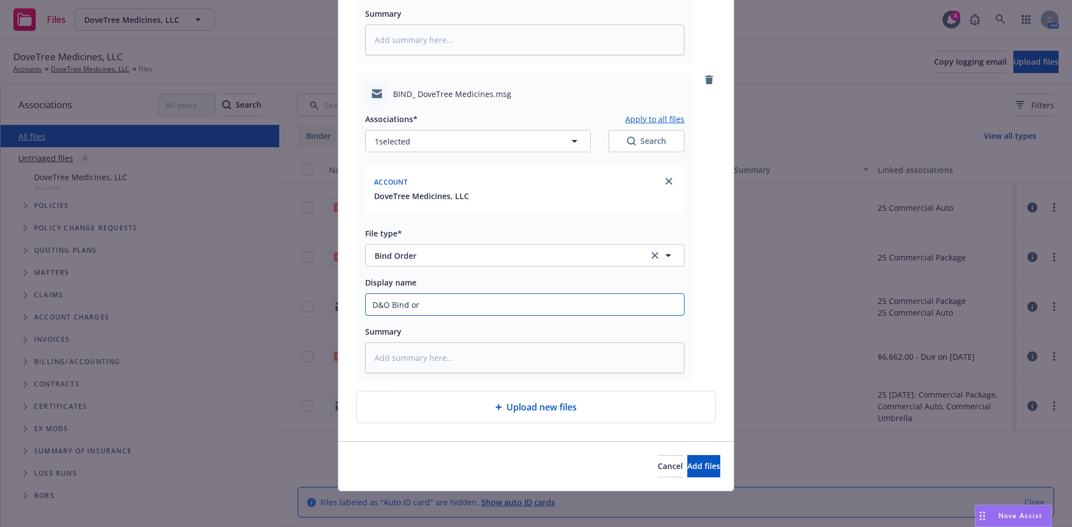
type input "D&O Bind ord"
type textarea "x"
type input "D&O Bind orde"
type textarea "x"
type input "D&O Bind order"
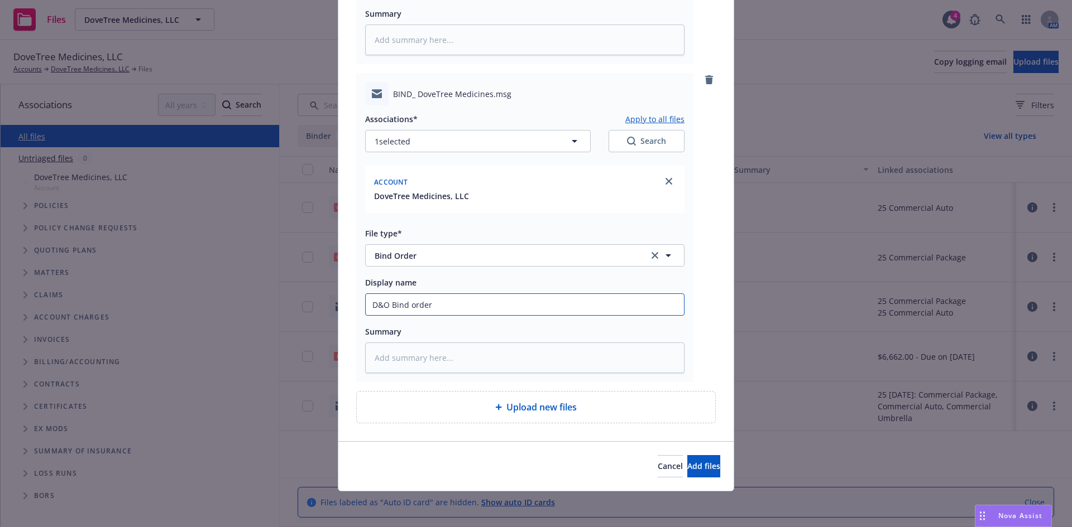
type textarea "x"
type input "D&O Bind order t"
type textarea "x"
type input "D&O Bind order to"
type textarea "x"
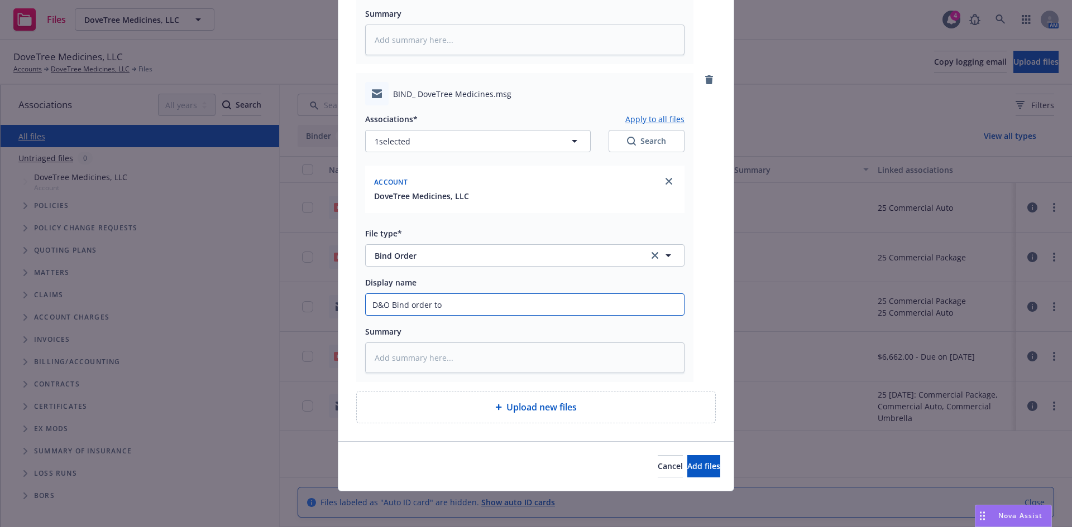
type input "D&O Bind order to"
type textarea "x"
type input "D&O Bind order to AR"
type textarea "x"
type input "D&O Bind order to ARc"
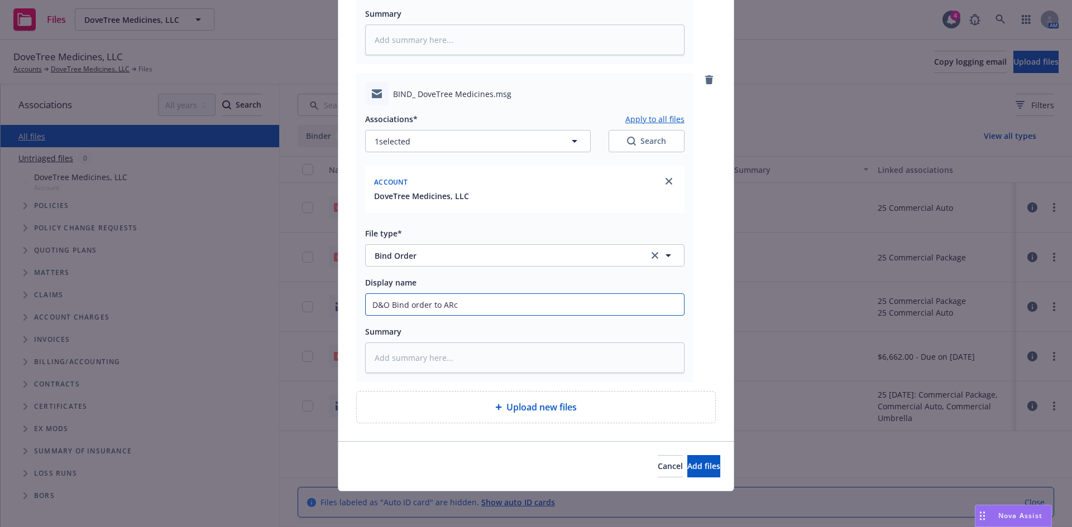
type textarea "x"
type input "D&O Bind order to ARch"
type textarea "x"
type input "D&O Bind order to ARch"
click at [687, 455] on button "Add files" at bounding box center [703, 466] width 33 height 22
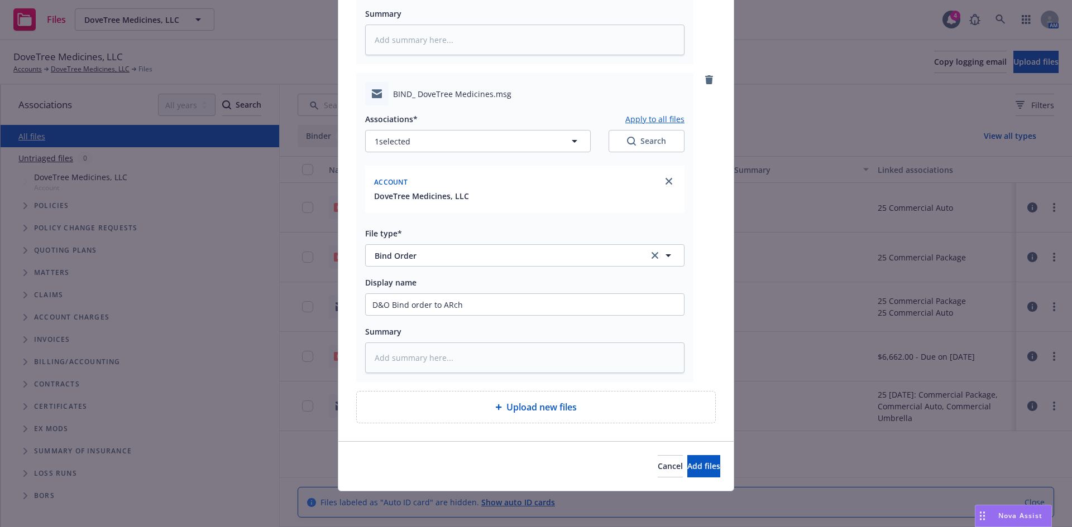
scroll to position [300, 0]
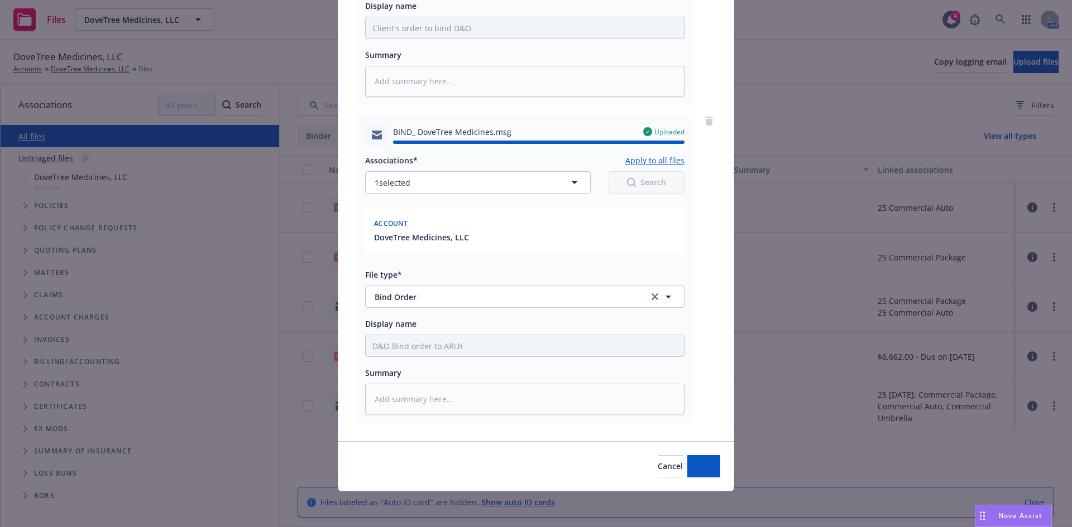
type textarea "x"
